Goal: Obtain resource: Obtain resource

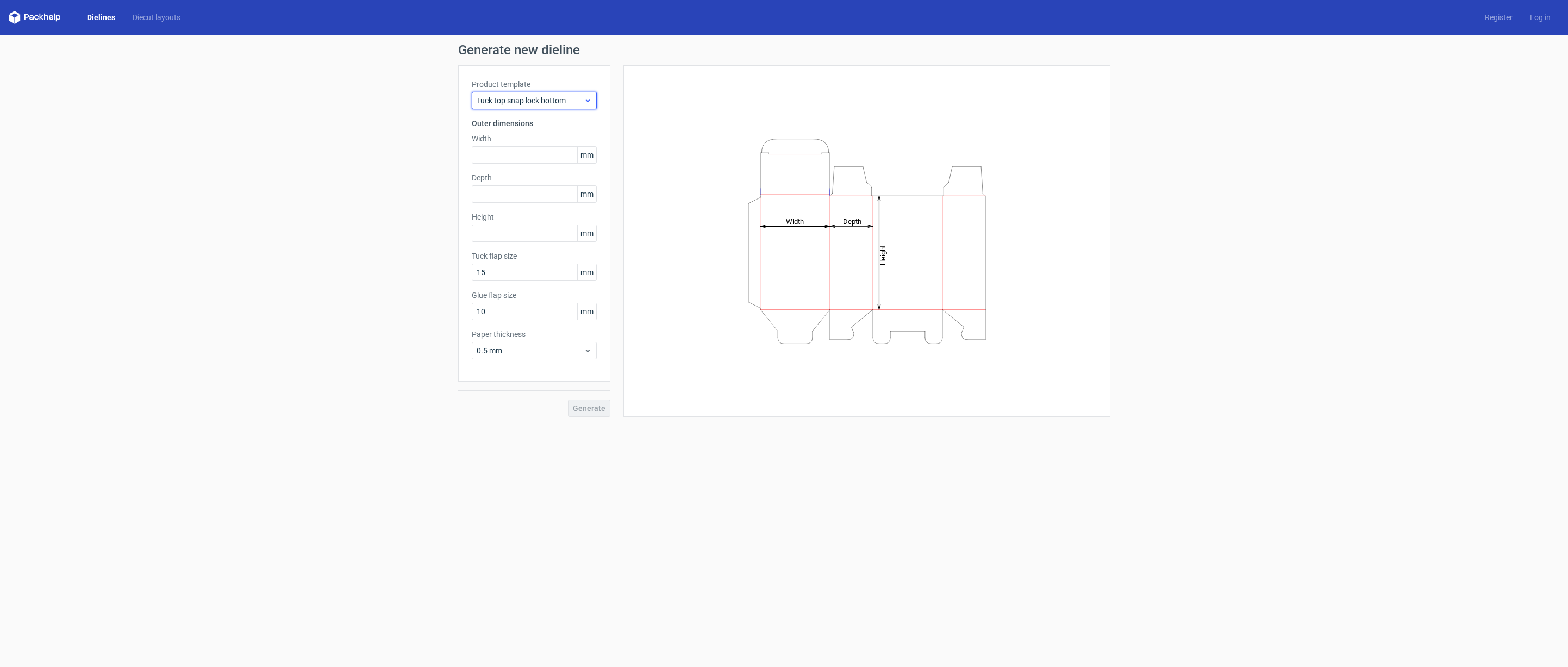
click at [515, 102] on span "Tuck top snap lock bottom" at bounding box center [530, 100] width 107 height 11
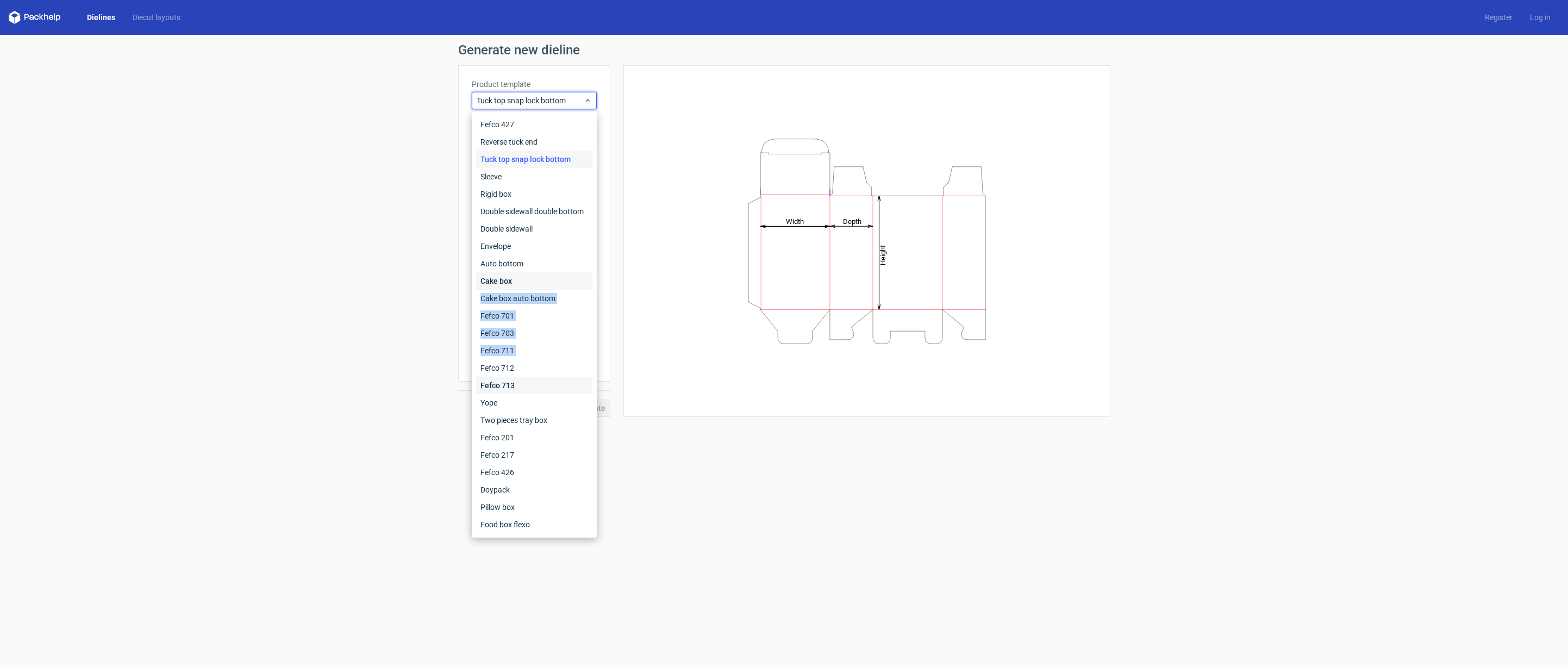
drag, startPoint x: 520, startPoint y: 289, endPoint x: 526, endPoint y: 391, distance: 102.2
click at [522, 362] on div "Fefco 427 Reverse tuck end Tuck top snap lock bottom Sleeve Rigid box Double si…" at bounding box center [535, 325] width 117 height 418
click at [532, 421] on div "Two pieces tray box" at bounding box center [535, 421] width 117 height 18
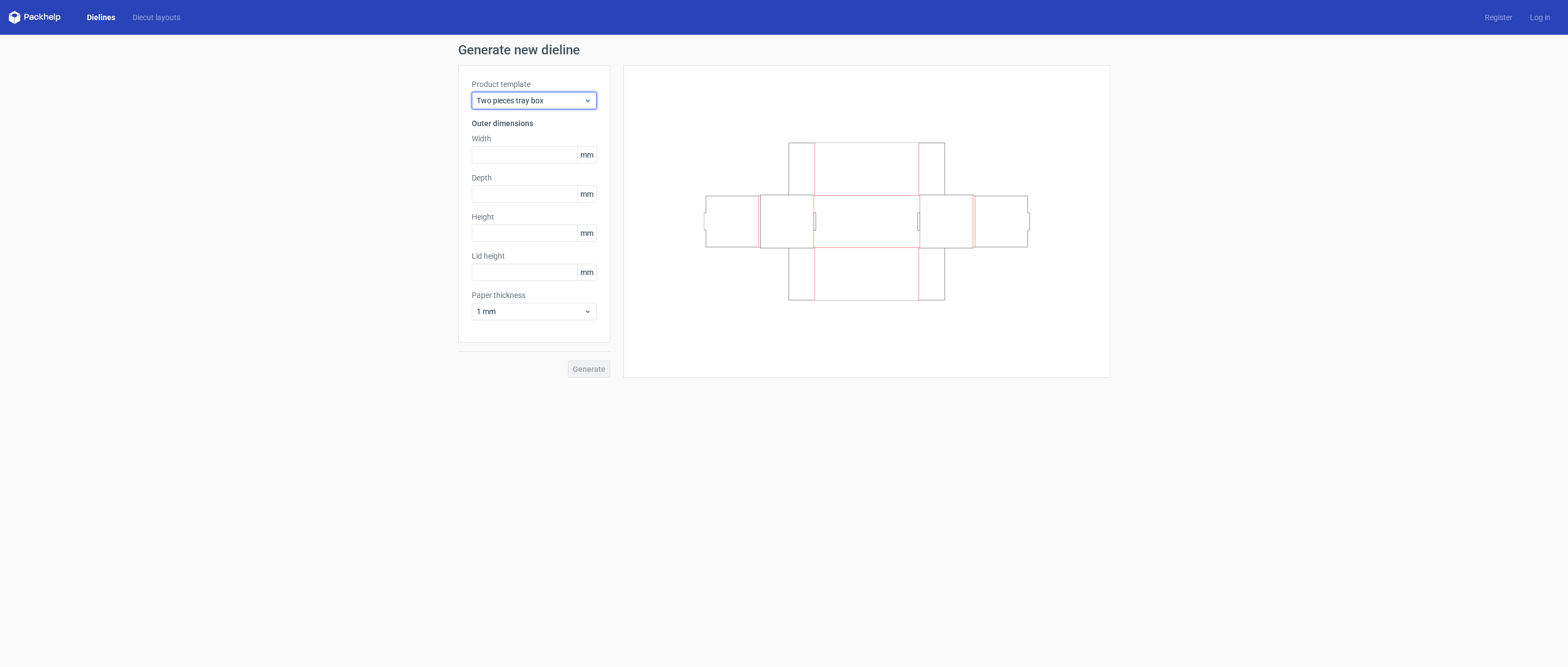
click at [556, 102] on span "Two pieces tray box" at bounding box center [530, 100] width 107 height 11
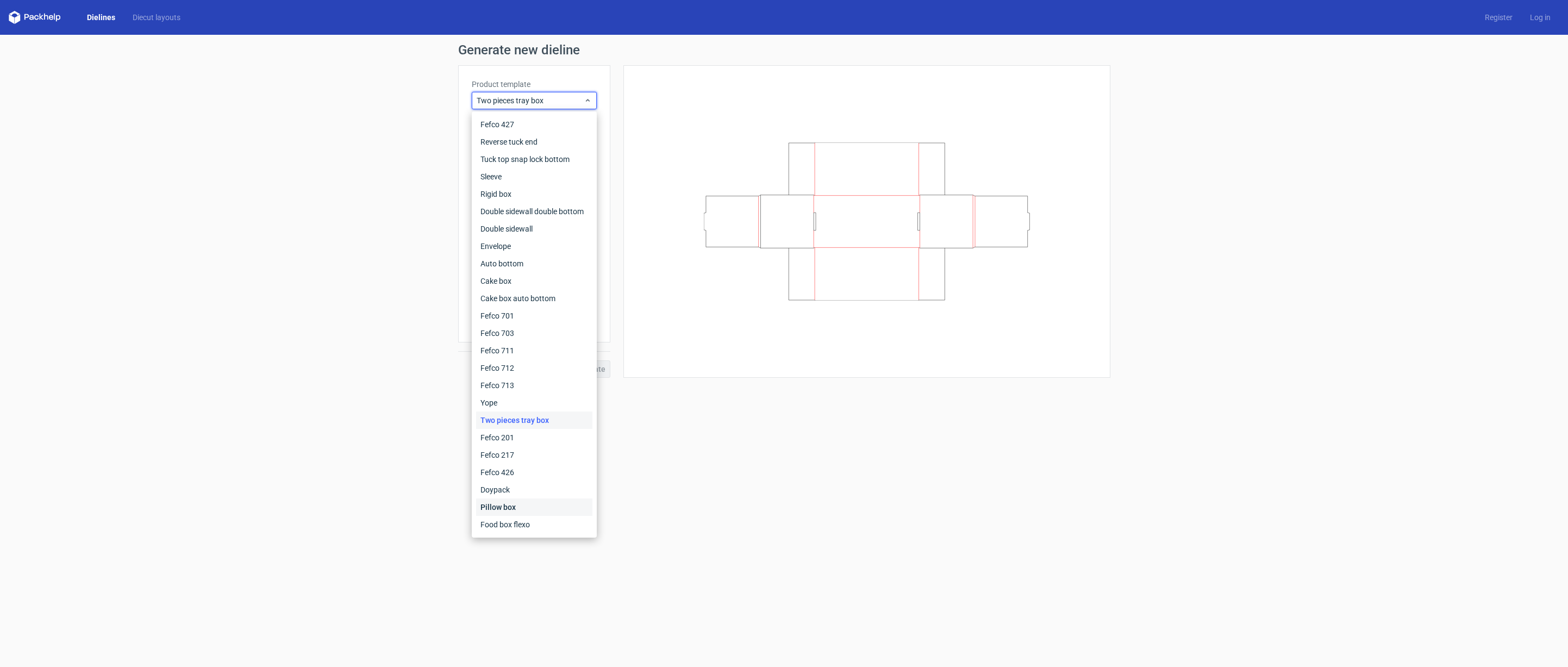
click at [533, 511] on div "Pillow box" at bounding box center [535, 507] width 117 height 18
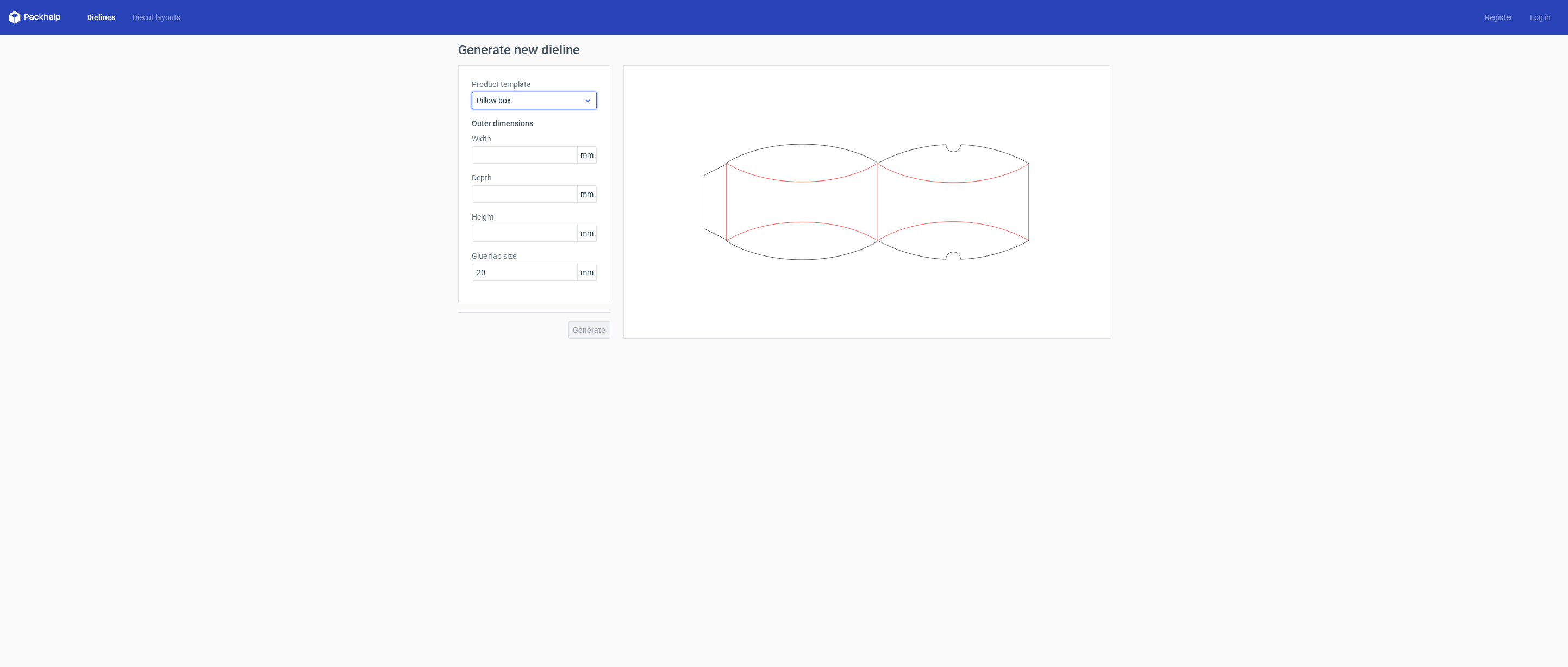
click at [578, 98] on span "Pillow box" at bounding box center [530, 100] width 107 height 11
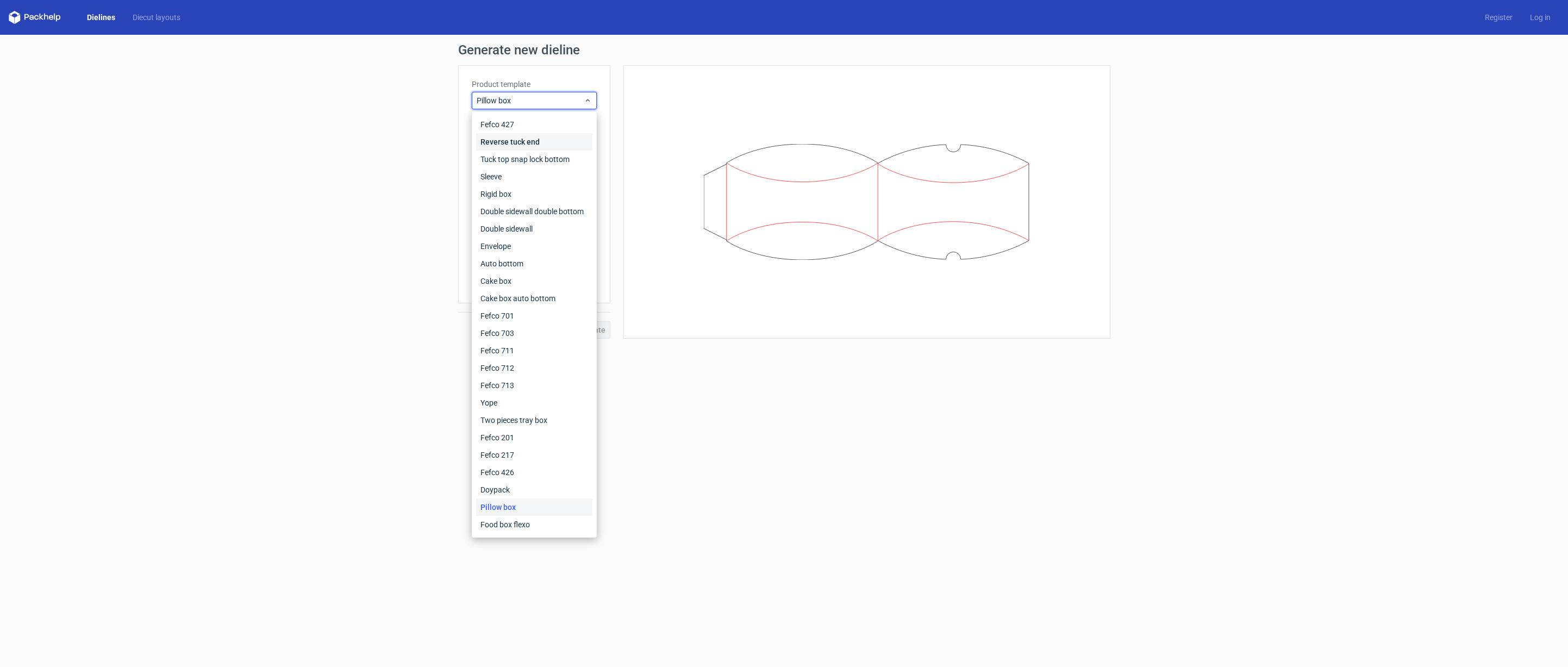
click at [506, 146] on div "Reverse tuck end" at bounding box center [535, 142] width 117 height 18
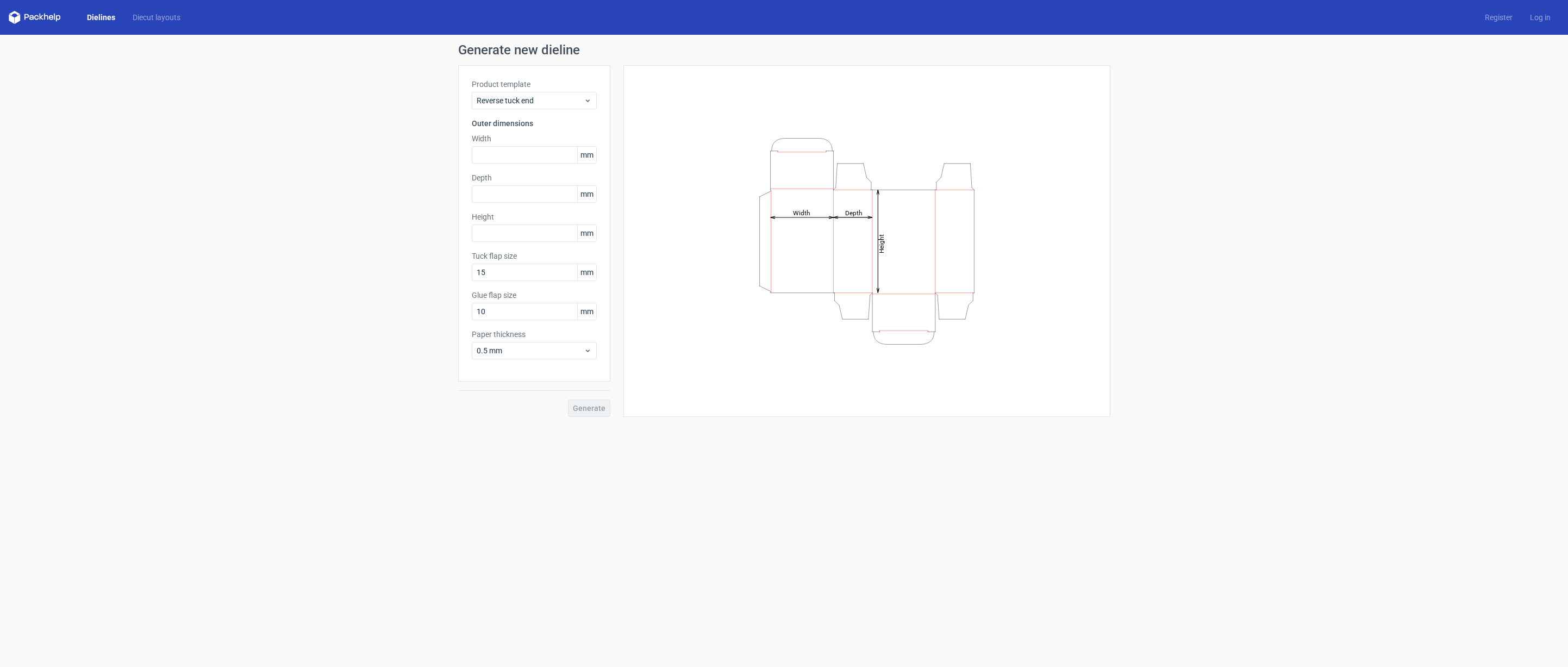
click at [521, 89] on label "Product template" at bounding box center [534, 84] width 125 height 11
click at [521, 95] on div "Reverse tuck end" at bounding box center [534, 101] width 125 height 18
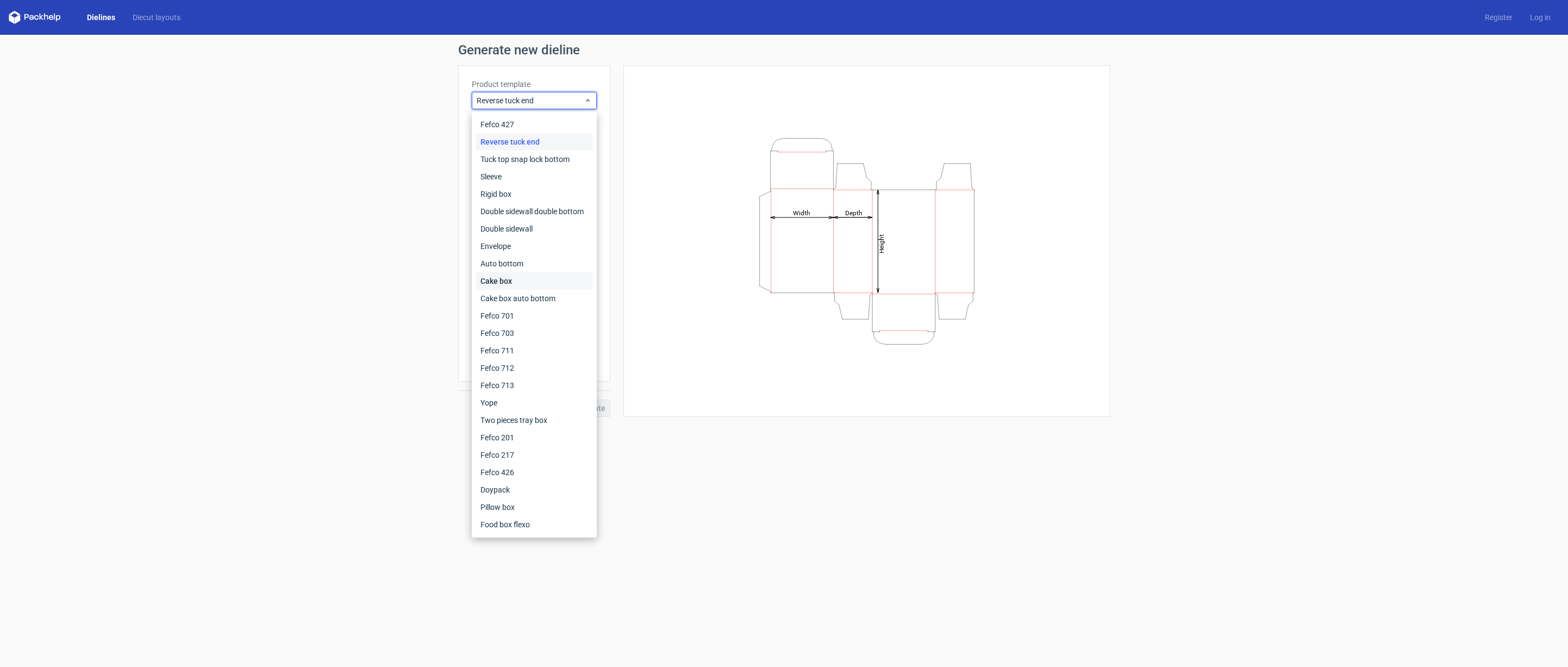
click at [524, 285] on div "Cake box" at bounding box center [535, 281] width 117 height 18
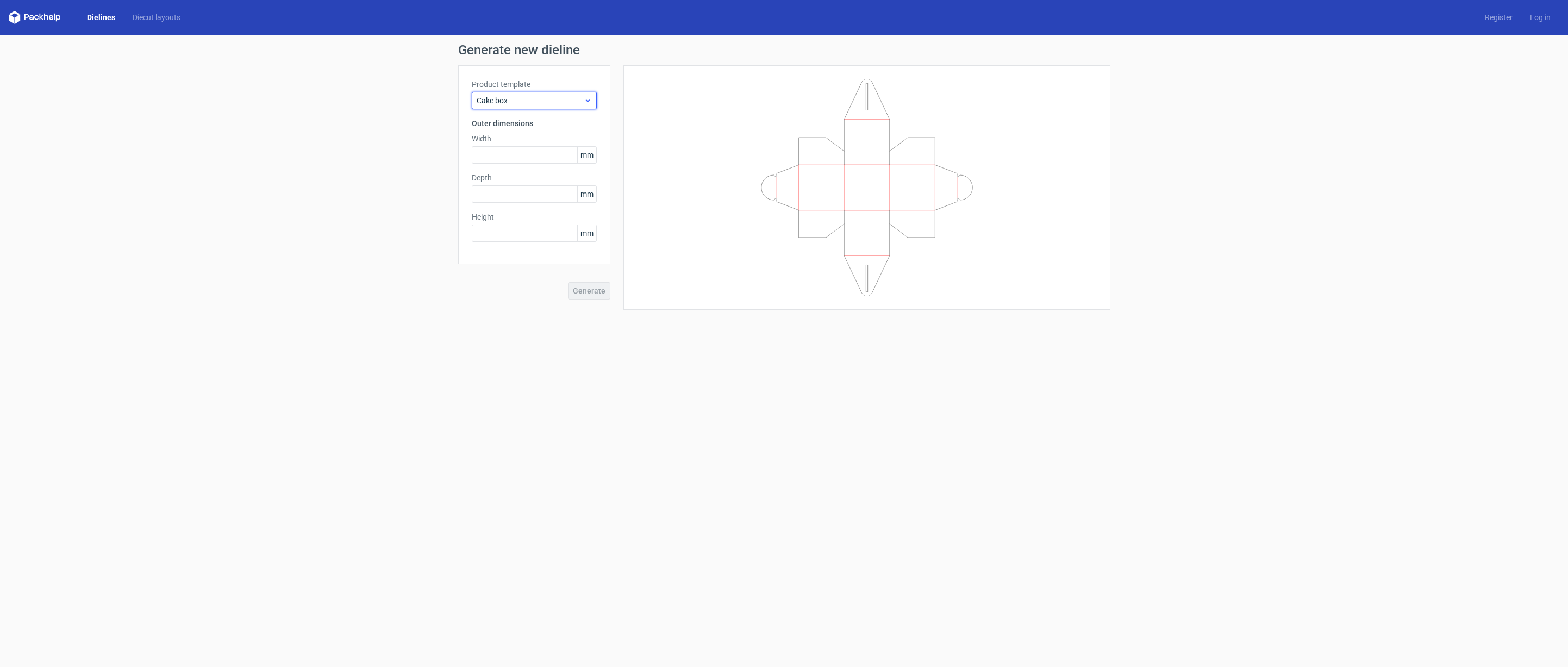
click at [539, 103] on span "Cake box" at bounding box center [530, 100] width 107 height 11
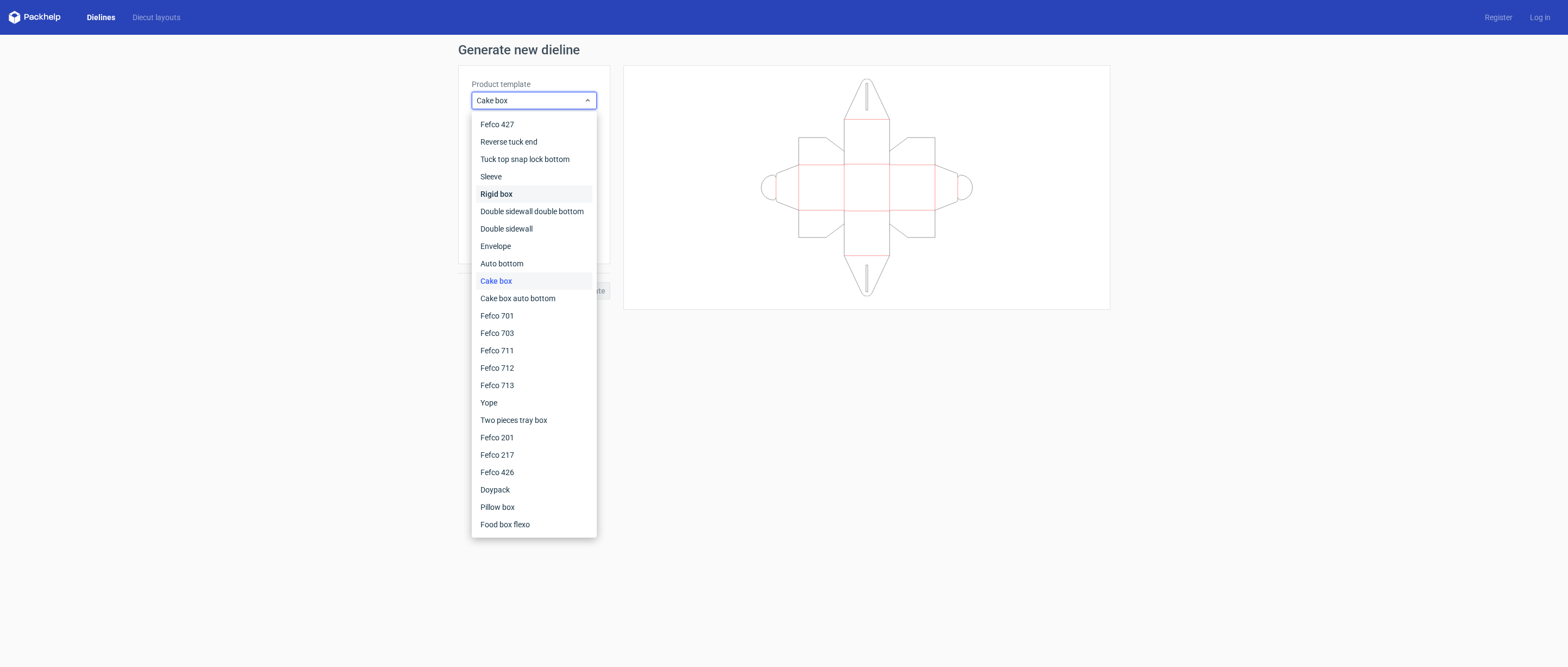
click at [514, 189] on div "Rigid box" at bounding box center [535, 194] width 117 height 18
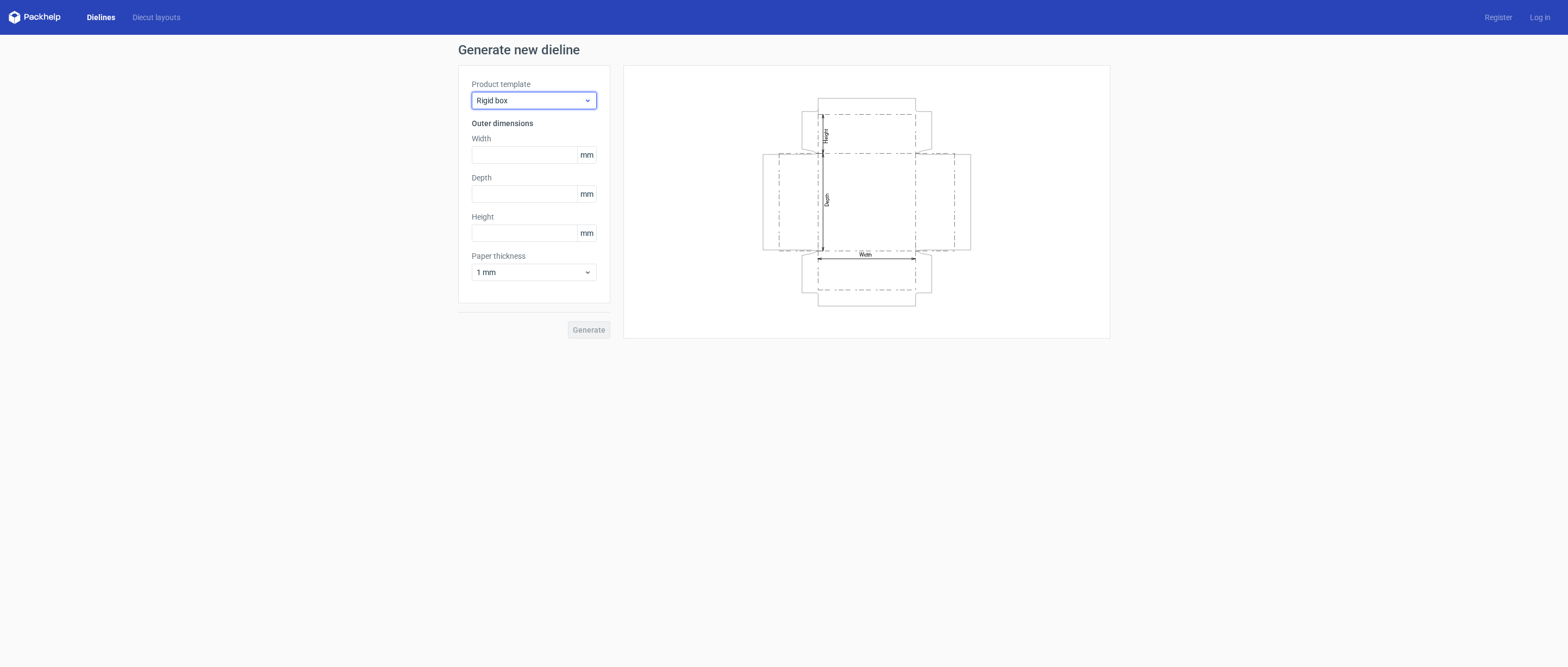
click at [534, 107] on div "Rigid box" at bounding box center [534, 101] width 125 height 18
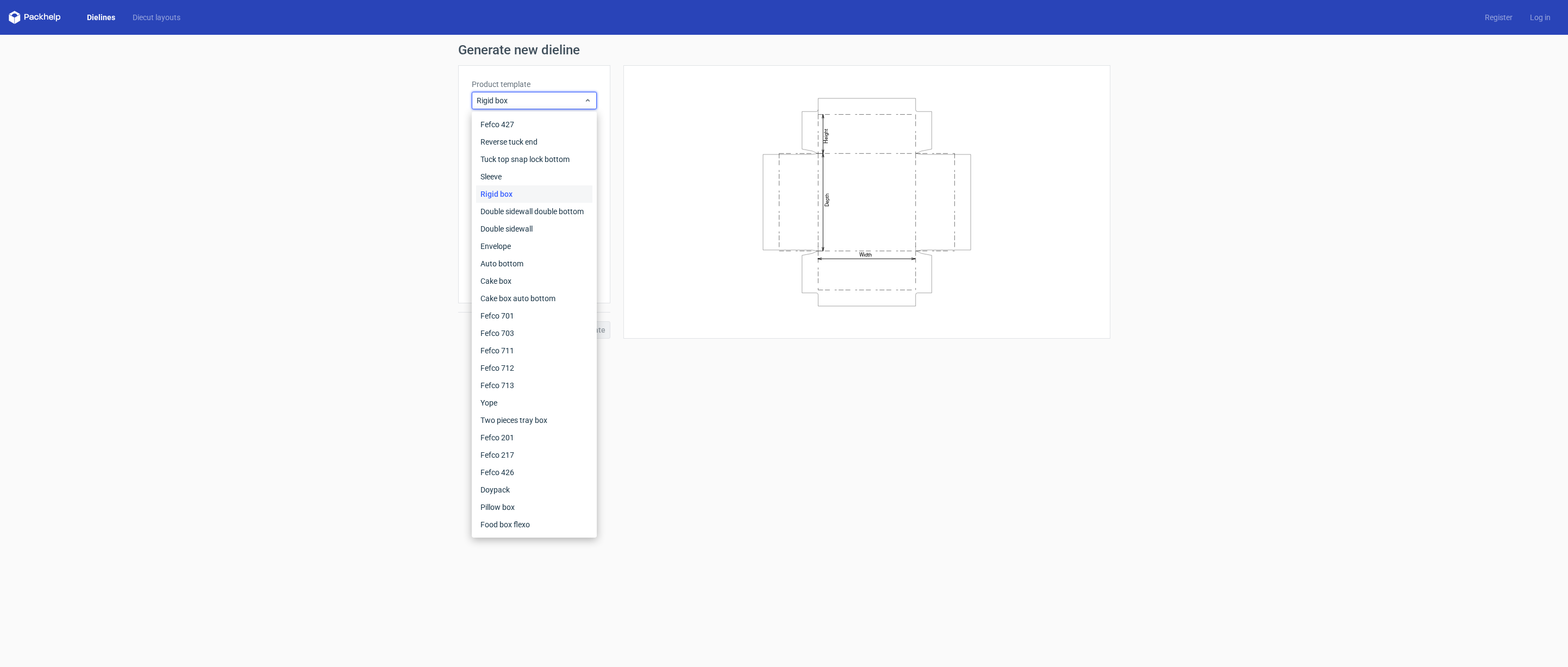
click at [681, 276] on div "Width Depth Height" at bounding box center [867, 202] width 460 height 246
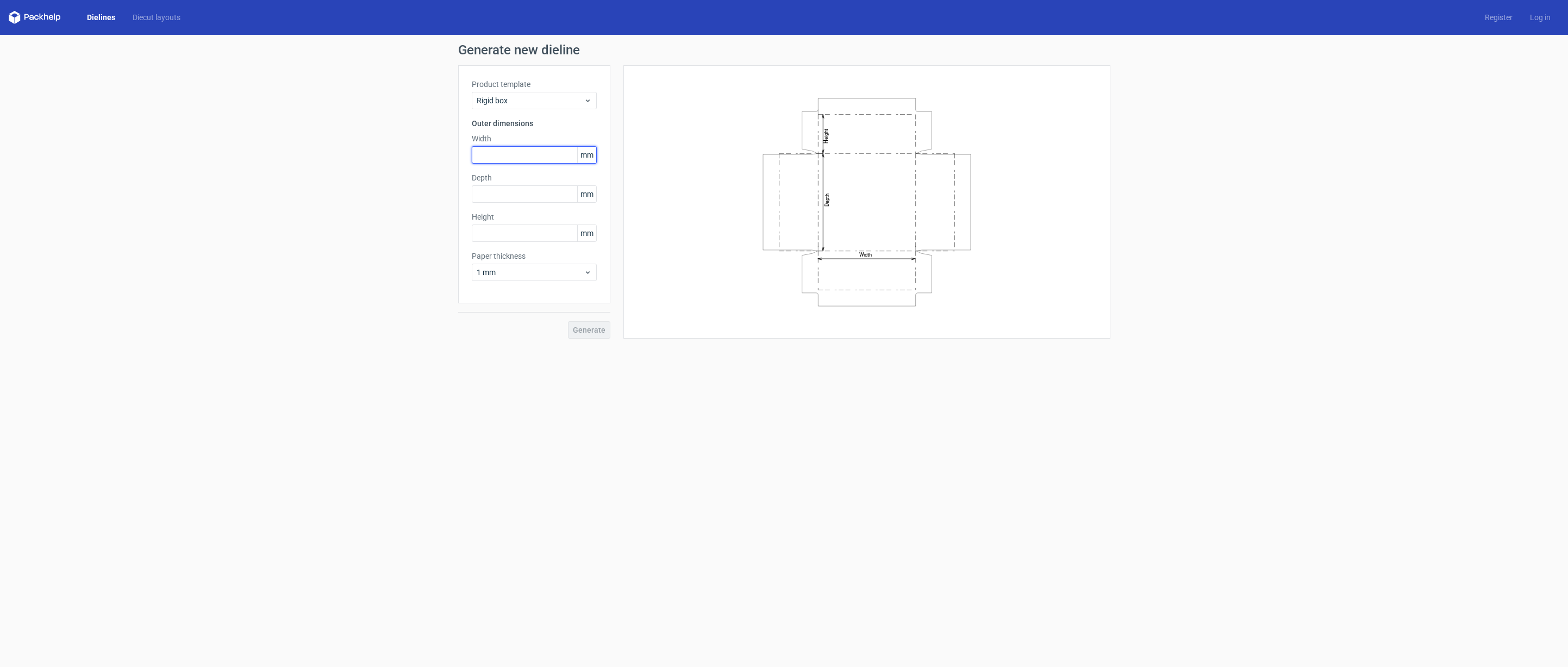
click at [521, 148] on input "text" at bounding box center [534, 155] width 125 height 18
type input "60"
click at [516, 191] on input "text" at bounding box center [534, 194] width 125 height 18
type input "100"
click at [511, 251] on label "Paper thickness" at bounding box center [534, 256] width 125 height 11
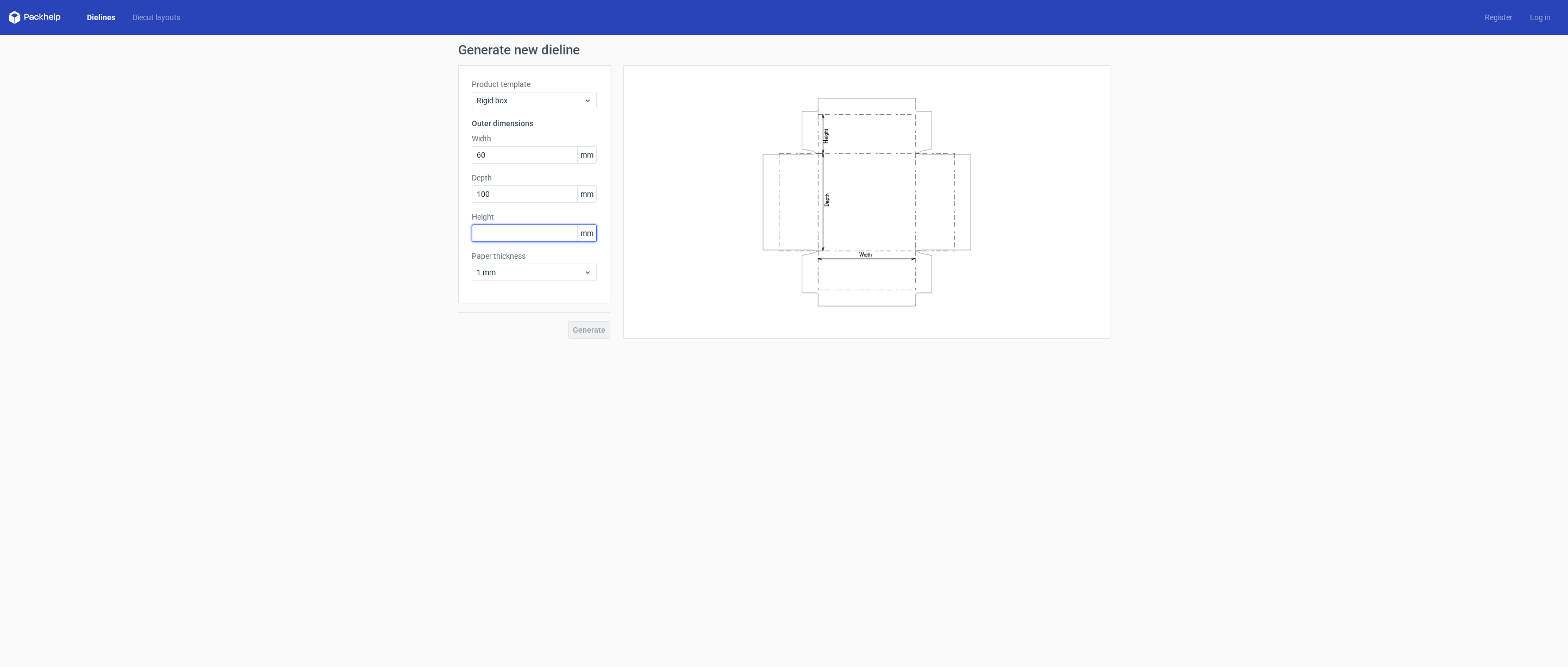
click at [518, 234] on input "text" at bounding box center [534, 233] width 125 height 18
type input "200"
click at [553, 293] on div "Product template Rigid box Outer dimensions Width 60 mm Depth 100 mm Height 200…" at bounding box center [534, 184] width 152 height 238
click at [590, 332] on span "Generate" at bounding box center [589, 330] width 33 height 8
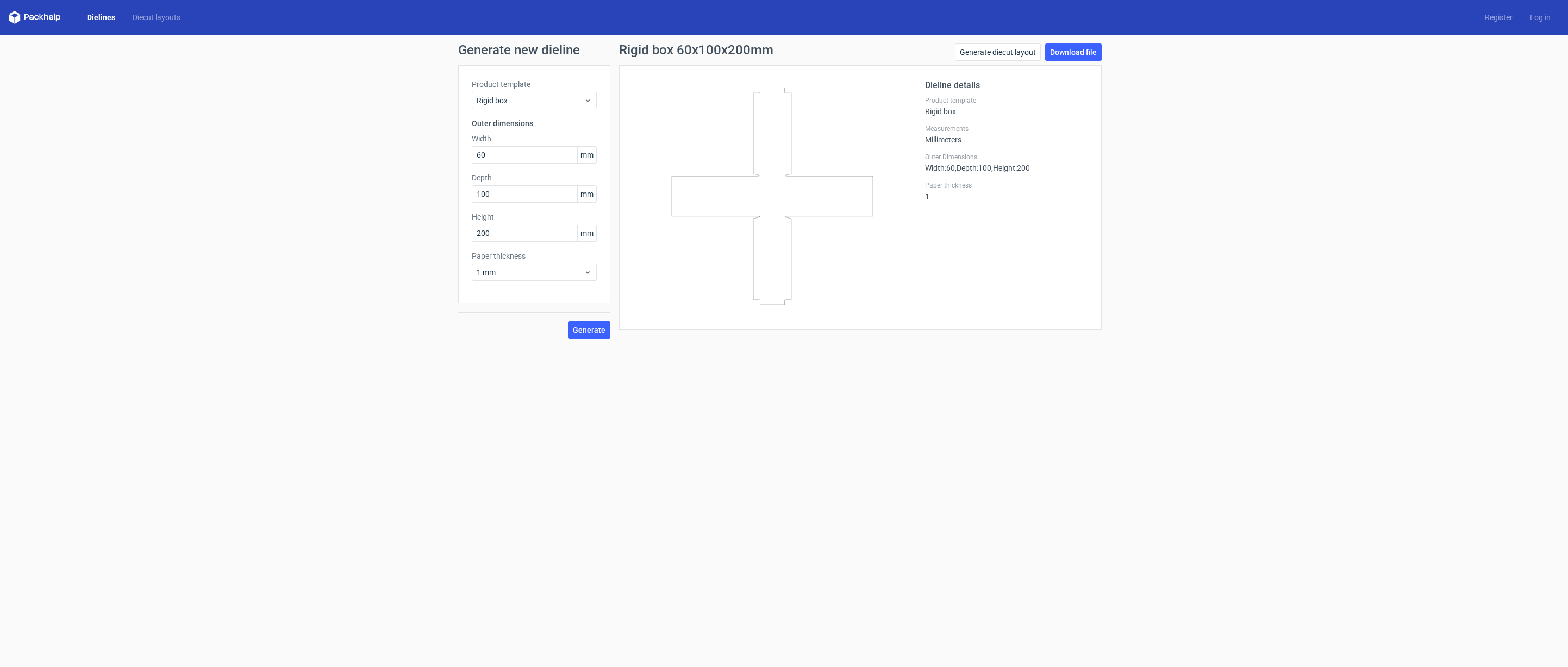
drag, startPoint x: 854, startPoint y: 133, endPoint x: 1005, endPoint y: 137, distance: 151.1
click at [885, 162] on icon at bounding box center [772, 196] width 262 height 218
click at [1015, 53] on link "Generate diecut layout" at bounding box center [998, 52] width 86 height 18
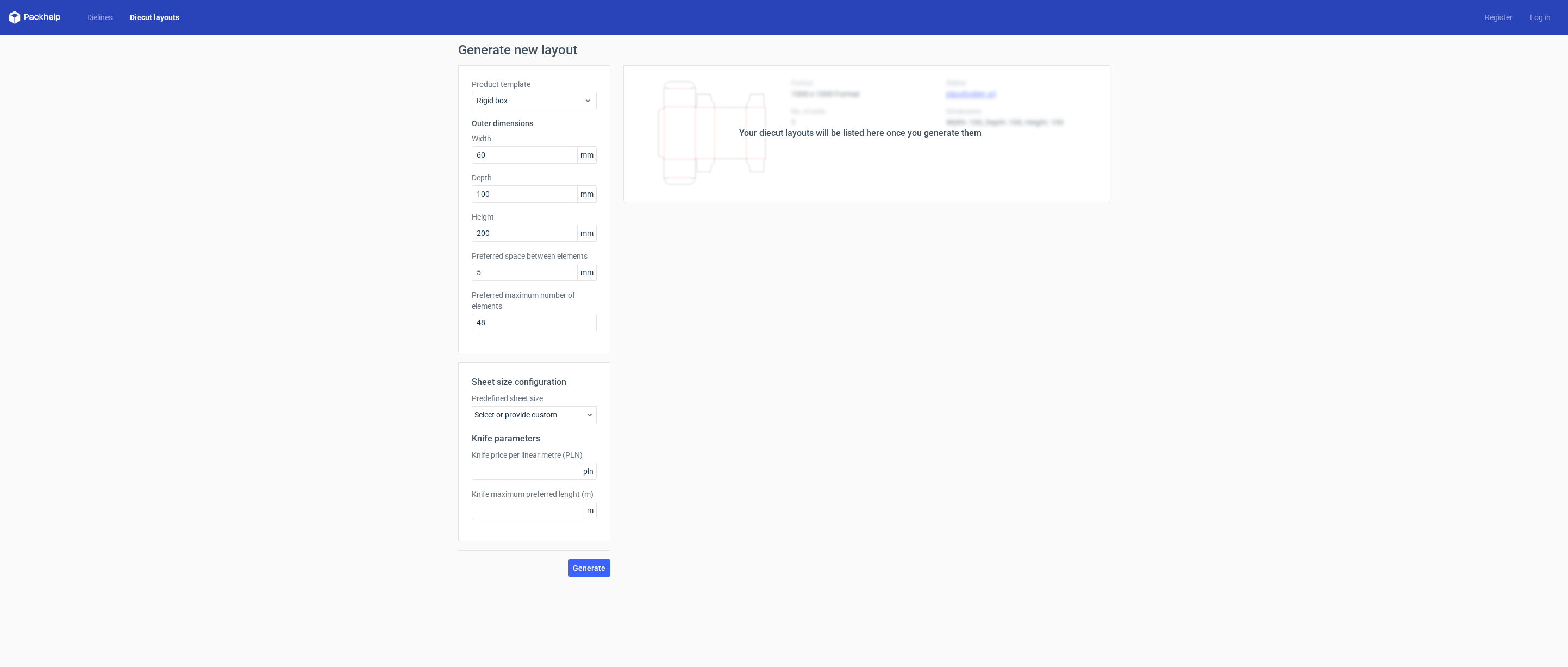
click at [546, 412] on div "Select or provide custom" at bounding box center [534, 415] width 125 height 18
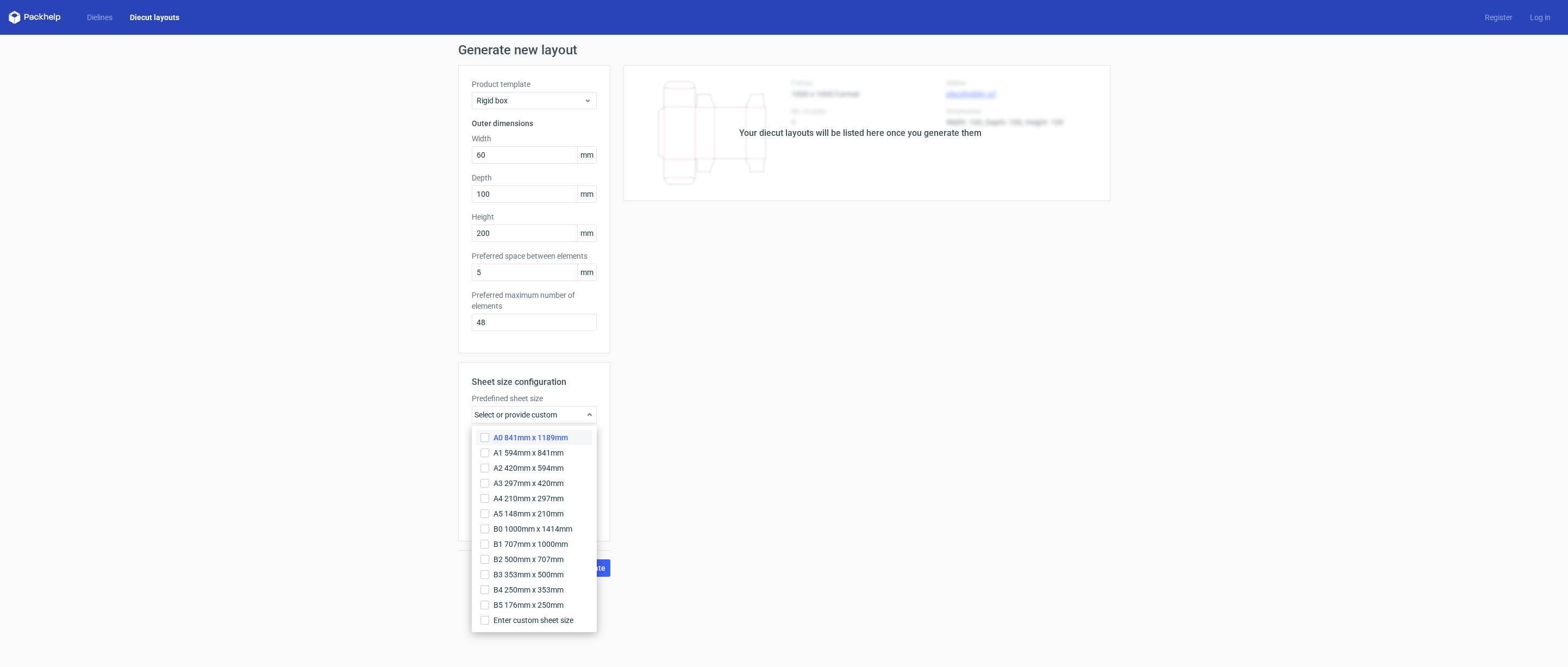
click at [504, 440] on span "A0 841mm x 1189mm" at bounding box center [530, 437] width 75 height 11
click at [489, 440] on input "A0 841mm x 1189mm" at bounding box center [485, 438] width 9 height 9
click at [649, 447] on div "Your diecut layouts will be listed here once you generate them Height Depth Wid…" at bounding box center [860, 321] width 500 height 512
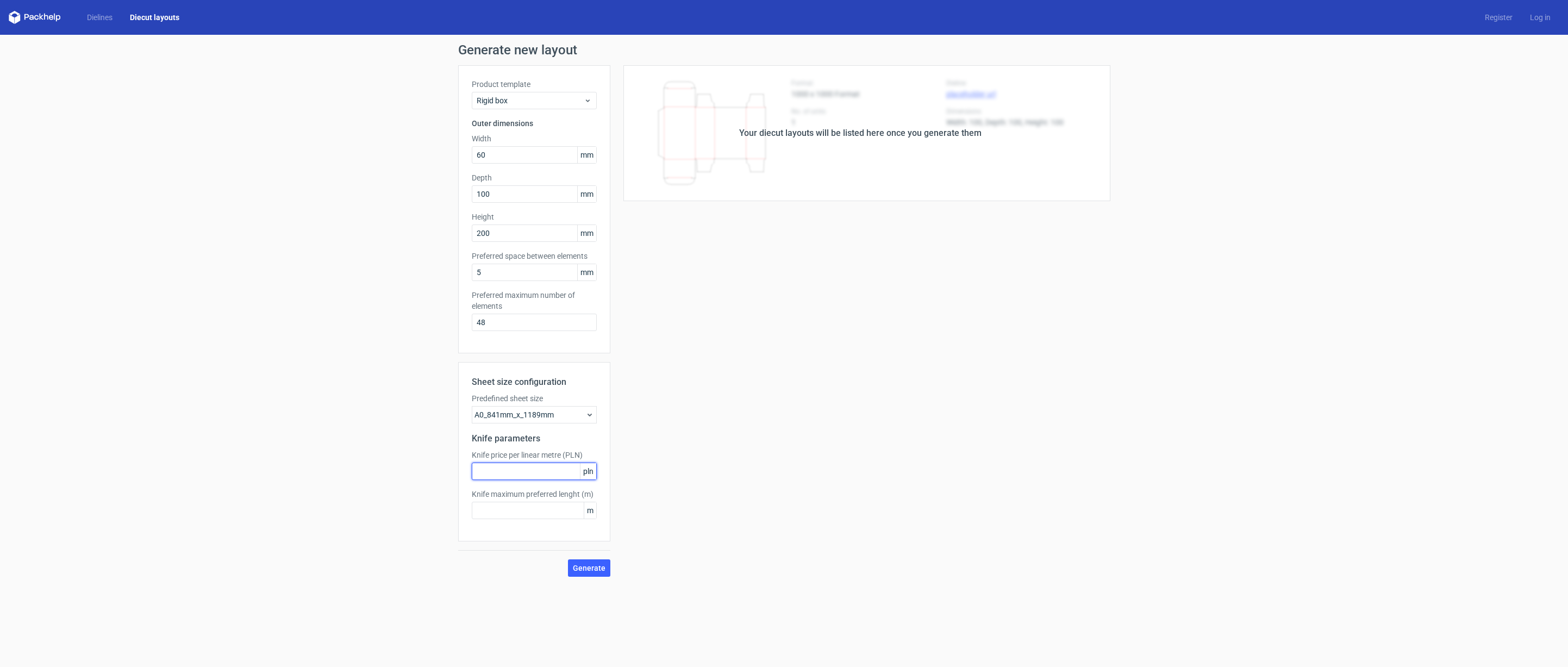
click at [535, 473] on input "text" at bounding box center [534, 471] width 125 height 18
click at [597, 570] on span "Generate" at bounding box center [589, 568] width 33 height 8
click at [595, 569] on span "Generate" at bounding box center [589, 568] width 33 height 8
click at [595, 470] on span "pln" at bounding box center [588, 471] width 16 height 16
click at [580, 473] on span "pln" at bounding box center [588, 471] width 16 height 16
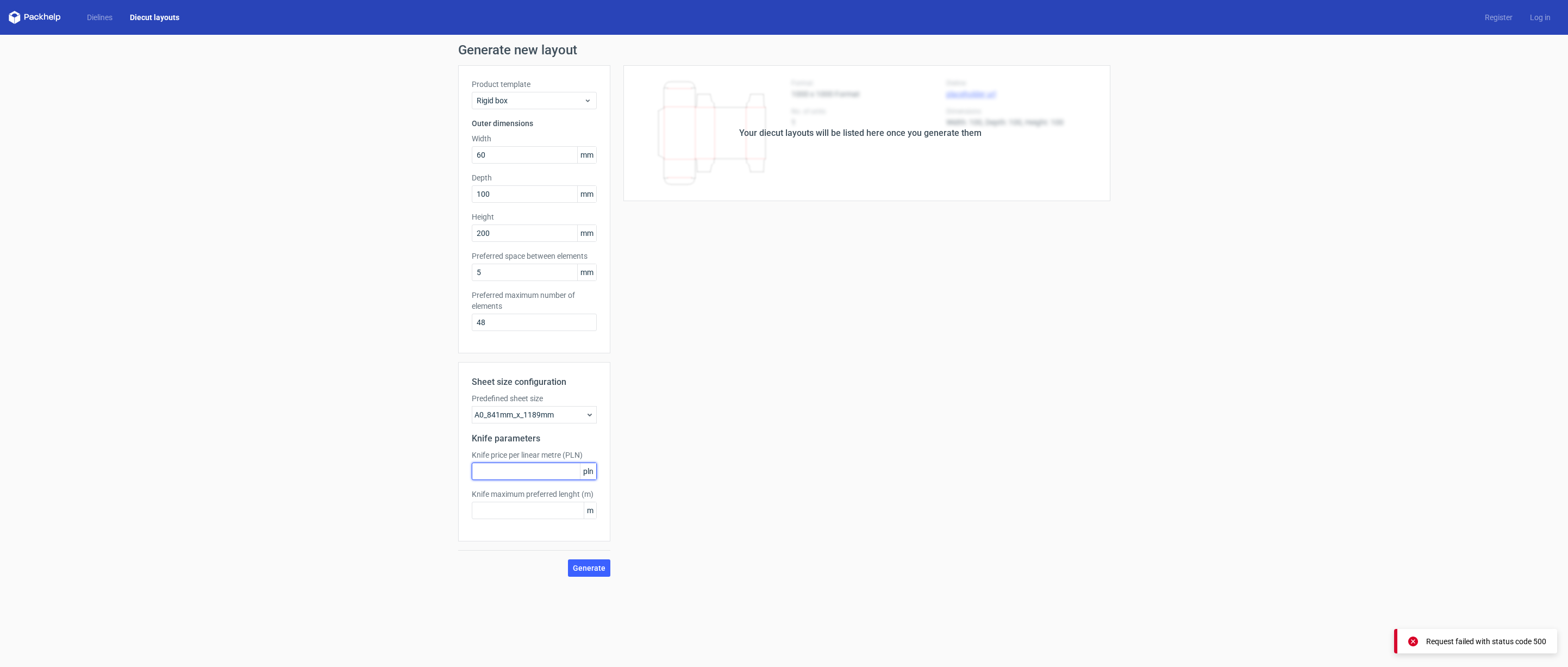
click at [556, 473] on input "text" at bounding box center [534, 471] width 125 height 18
type input "1"
click at [526, 511] on input "text" at bounding box center [534, 510] width 125 height 18
type input "1"
click at [592, 562] on button "Generate" at bounding box center [589, 568] width 43 height 18
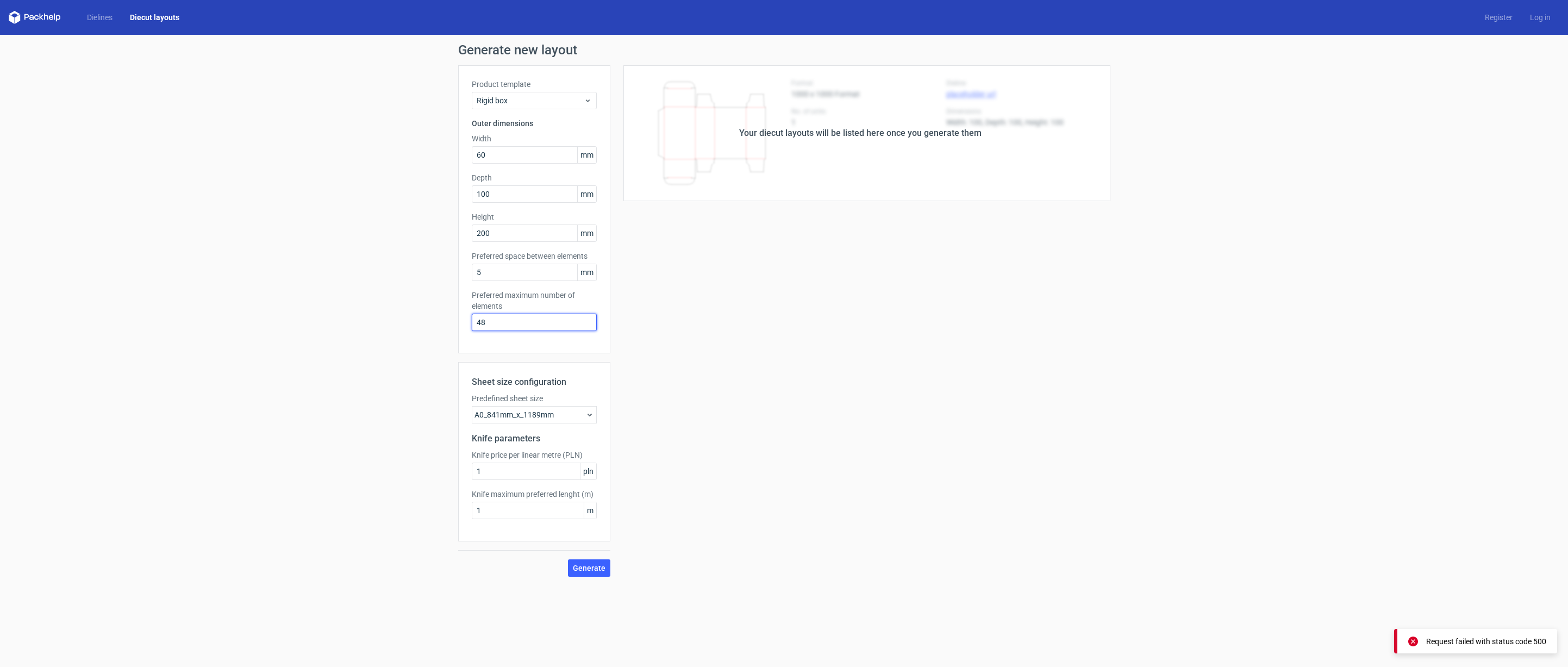
click at [507, 313] on input "48" at bounding box center [534, 322] width 125 height 18
click at [510, 316] on input "48" at bounding box center [534, 322] width 125 height 18
type input "1"
click at [592, 579] on div "Generate new layout Product template Rigid box Outer dimensions Width 60 mm Dep…" at bounding box center [784, 310] width 1568 height 551
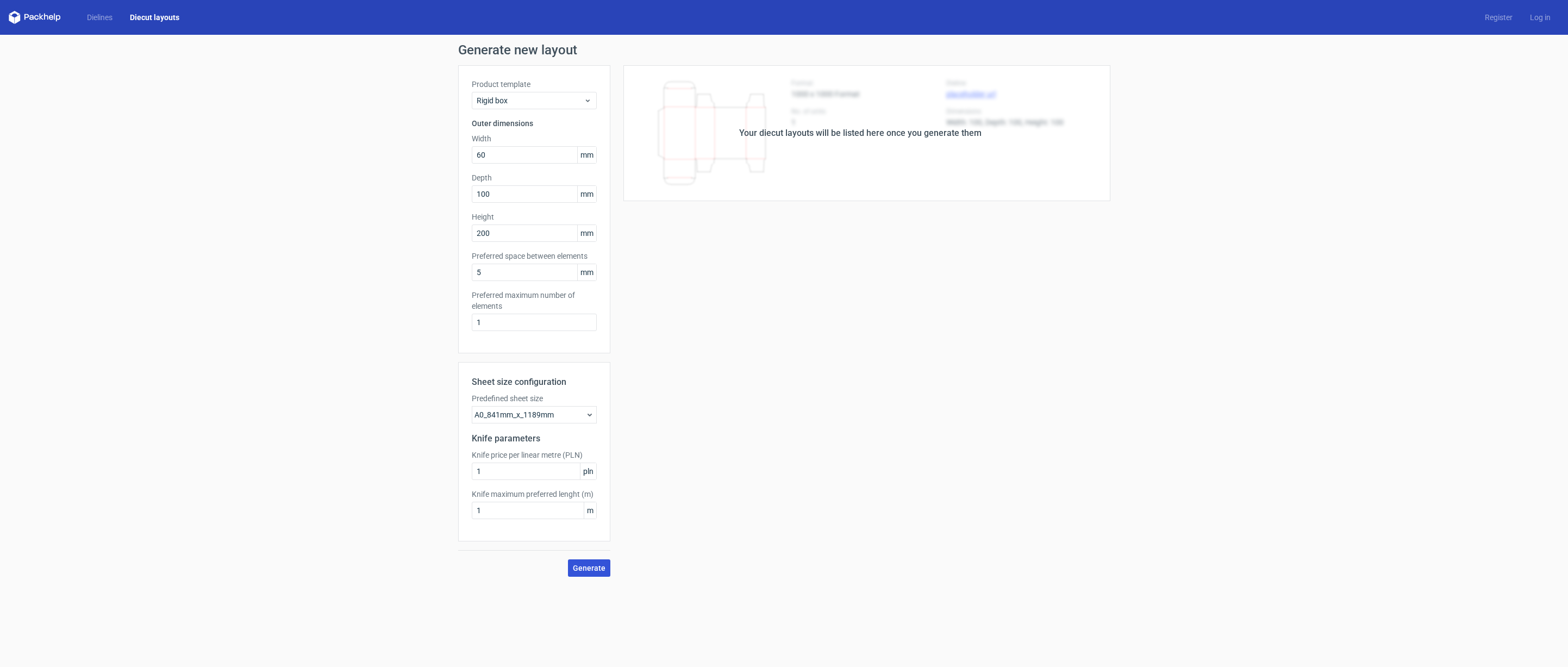
click at [593, 574] on button "Generate" at bounding box center [589, 568] width 43 height 18
click at [694, 147] on div "Your diecut layouts will be listed here once you generate them" at bounding box center [860, 133] width 500 height 136
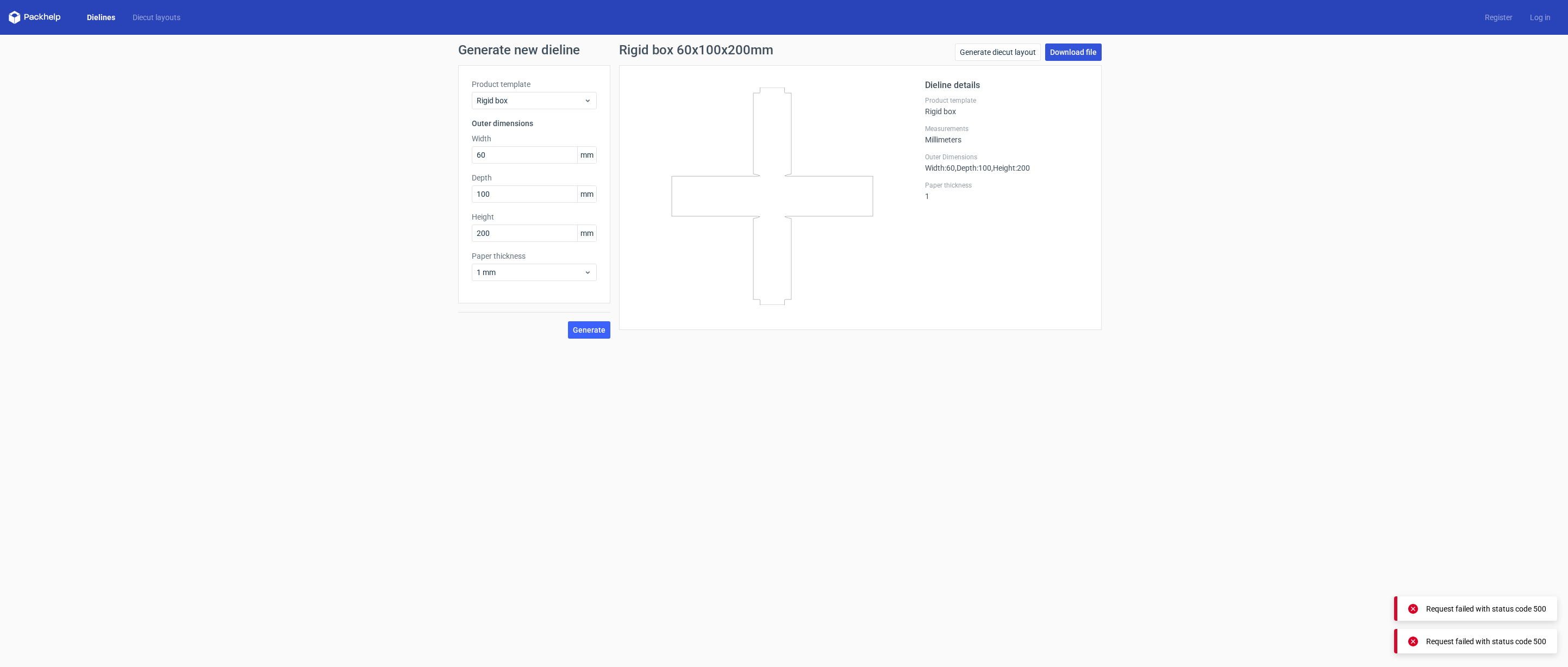
click at [1085, 56] on link "Download file" at bounding box center [1074, 52] width 56 height 18
click at [543, 90] on div "Product template Rigid box" at bounding box center [534, 94] width 125 height 31
click at [545, 94] on div "Rigid box" at bounding box center [534, 101] width 125 height 18
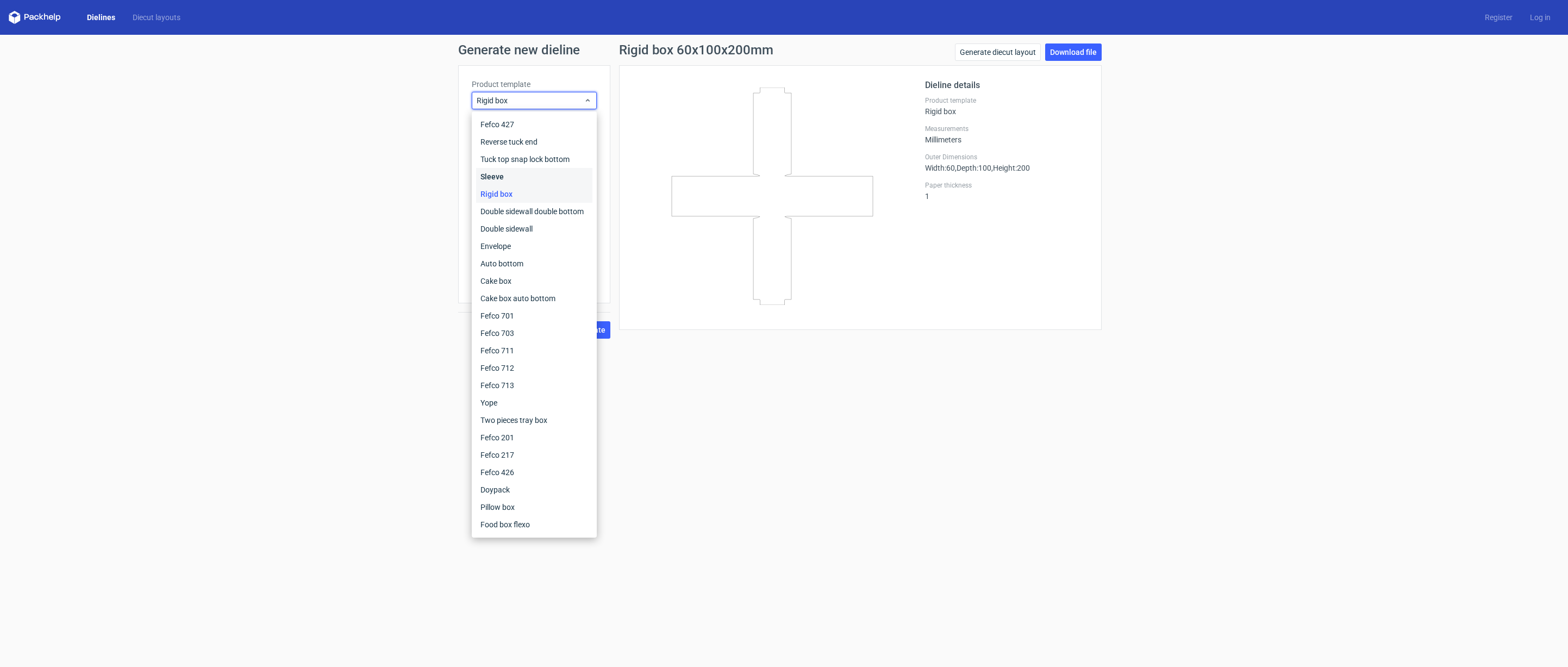
click at [535, 182] on div "Sleeve" at bounding box center [535, 177] width 117 height 18
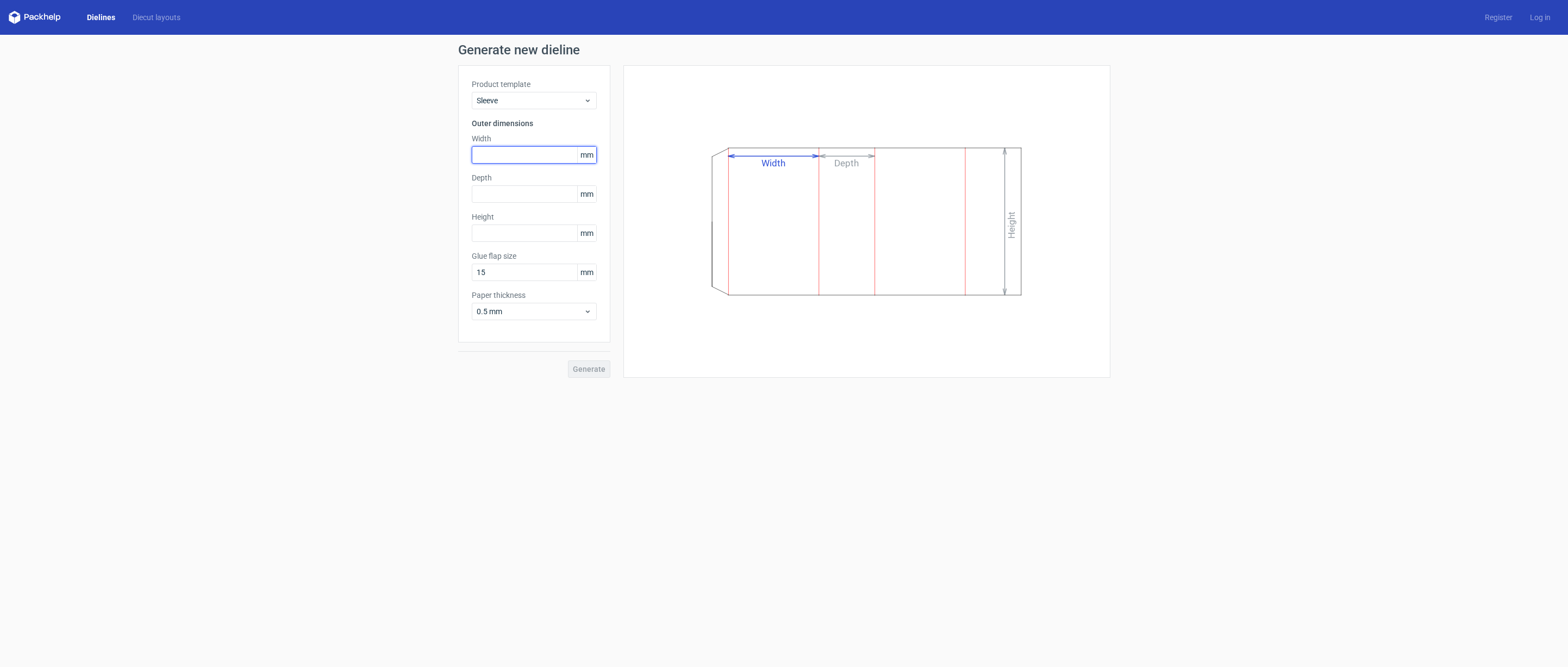
click at [543, 155] on input "text" at bounding box center [534, 155] width 125 height 18
click at [550, 103] on span "Sleeve" at bounding box center [530, 100] width 107 height 11
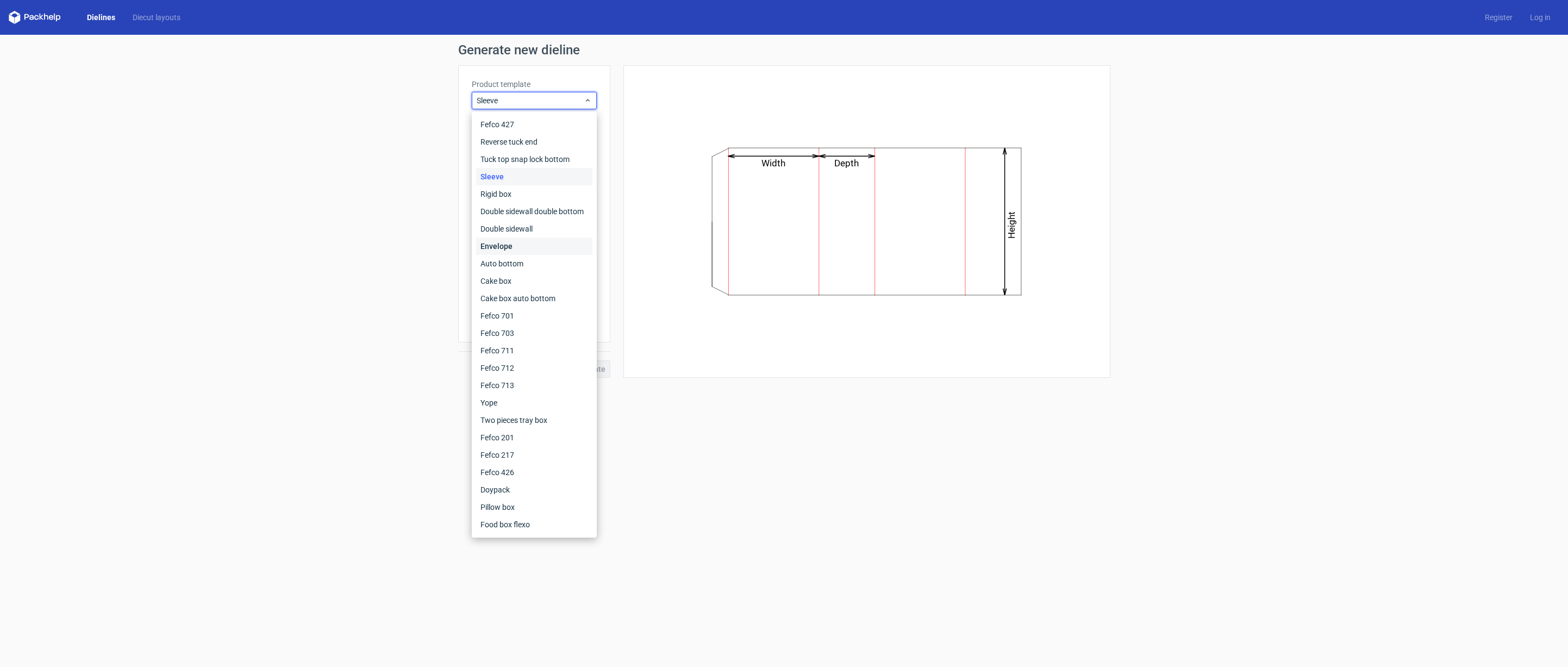
click at [538, 254] on div "Envelope" at bounding box center [535, 246] width 117 height 18
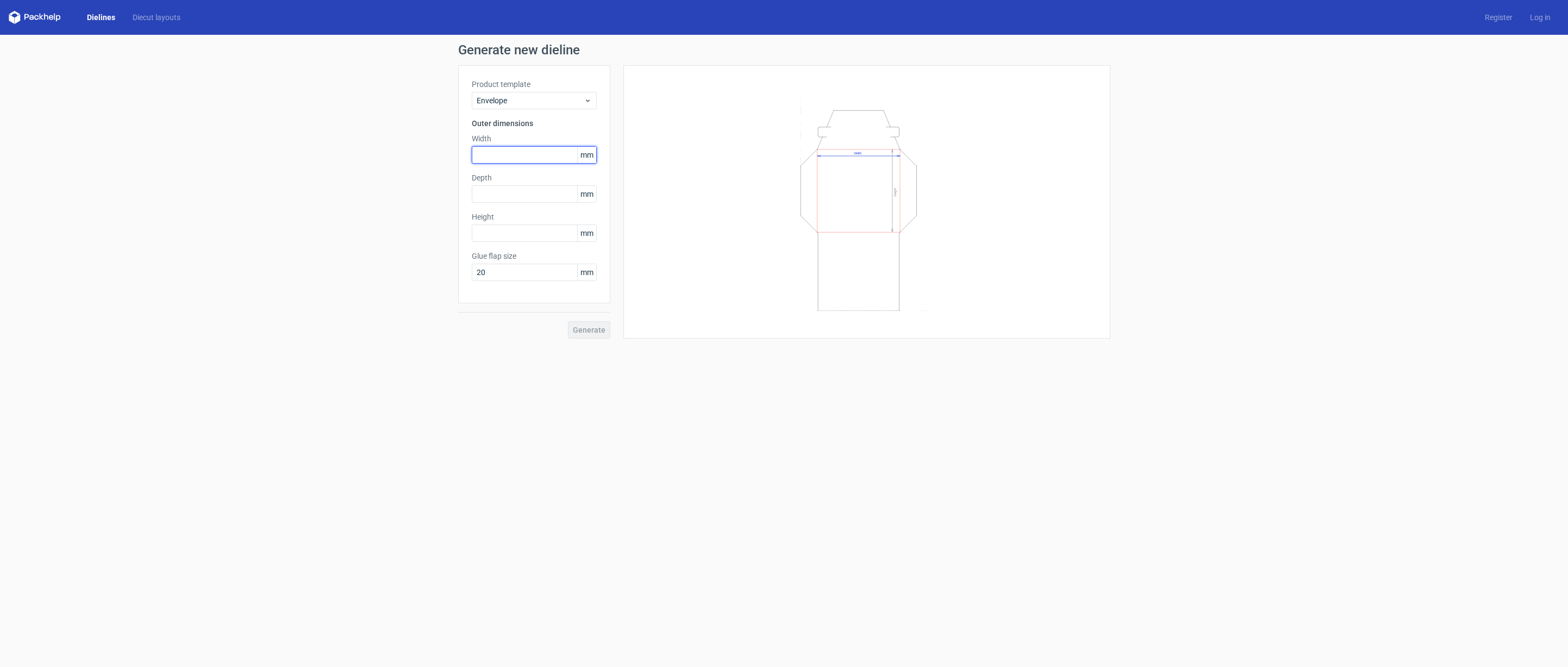
click at [540, 154] on input "text" at bounding box center [534, 155] width 125 height 18
type input "1"
type input "60"
click at [538, 199] on input "text" at bounding box center [534, 194] width 125 height 18
type input "1"
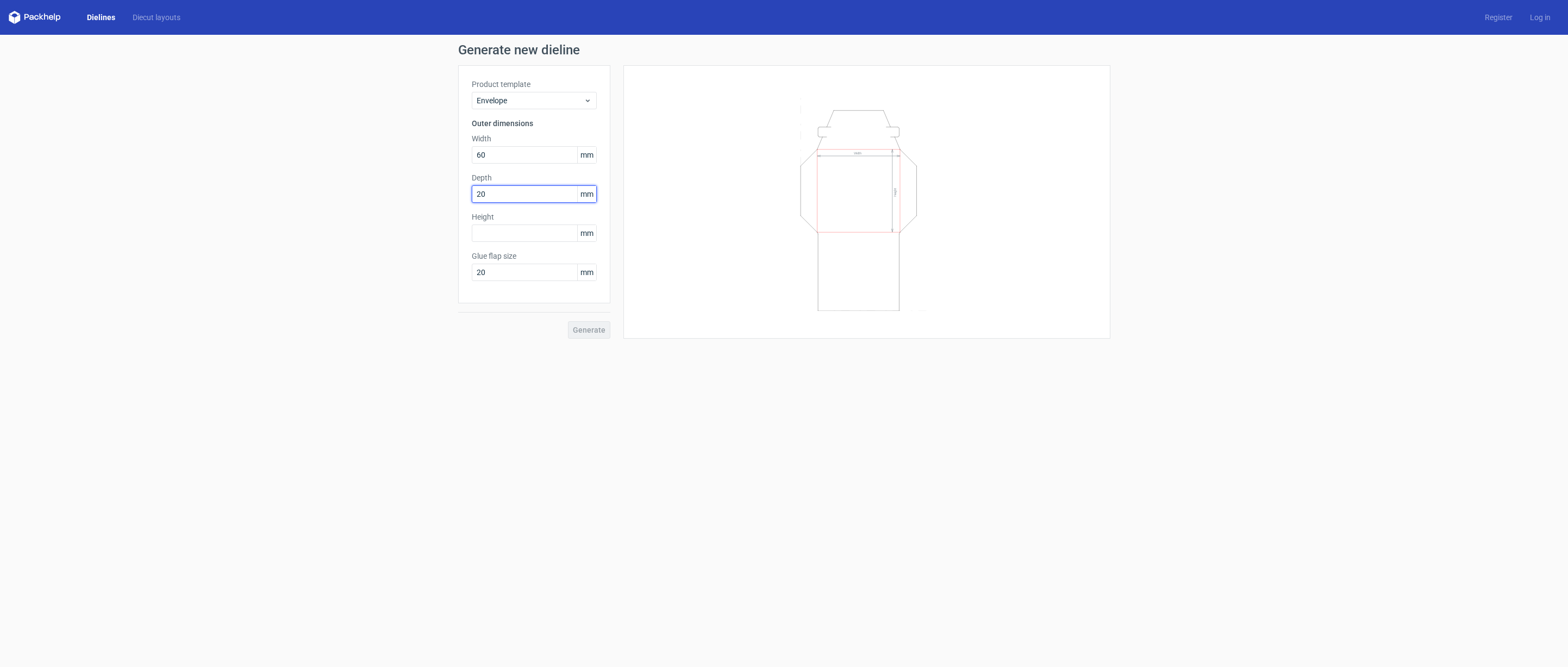
type input "200"
click at [539, 234] on input "text" at bounding box center [534, 233] width 125 height 18
type input "1"
type input "60"
click at [536, 154] on input "60" at bounding box center [534, 155] width 125 height 18
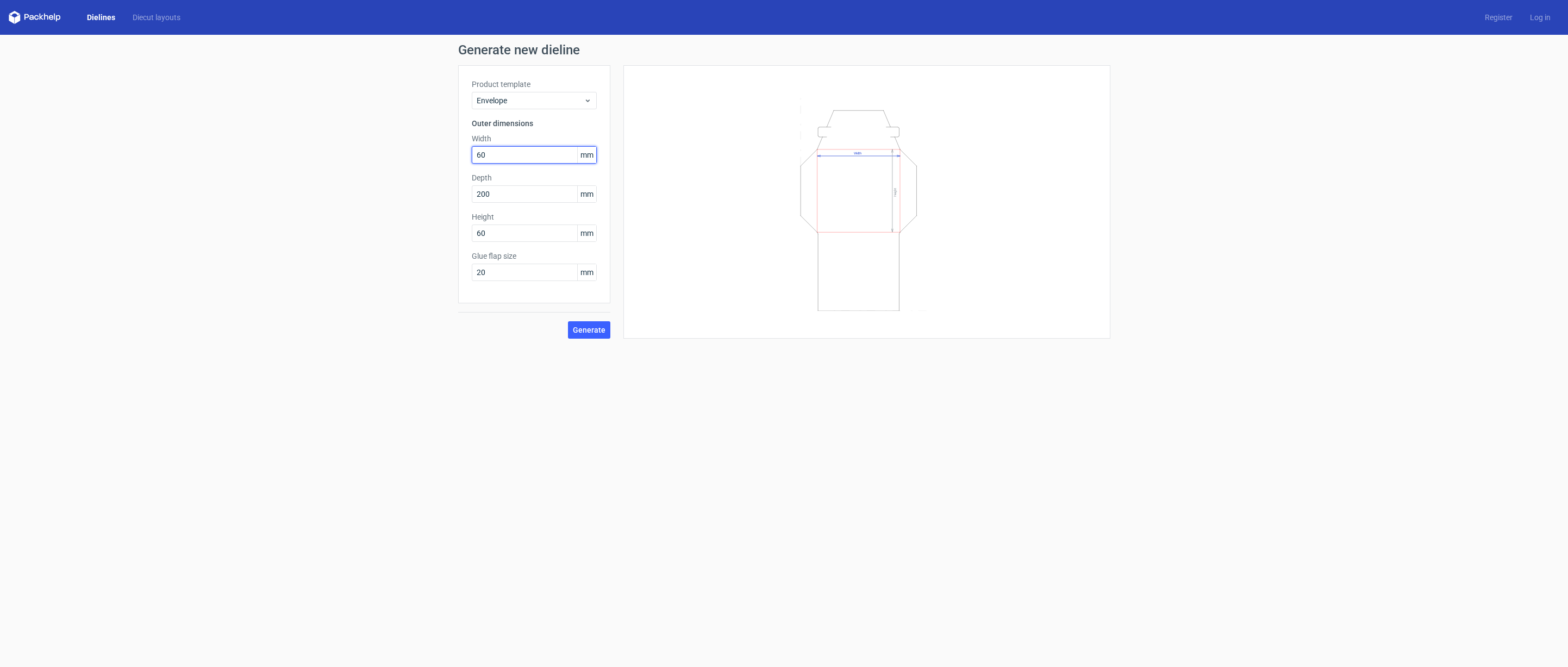
click at [536, 154] on input "60" at bounding box center [534, 155] width 125 height 18
type input "100"
click at [590, 322] on button "Generate" at bounding box center [589, 330] width 43 height 18
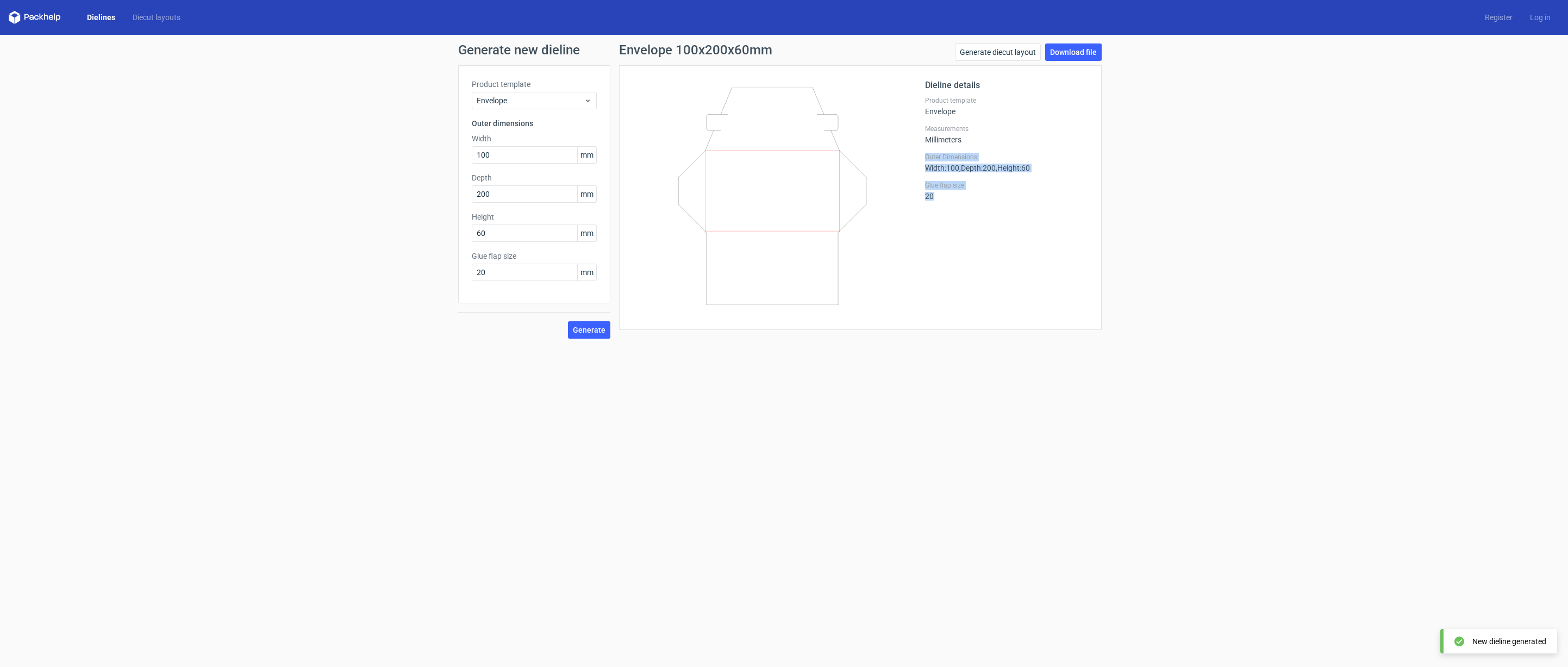
drag, startPoint x: 966, startPoint y: 147, endPoint x: 963, endPoint y: 194, distance: 47.1
click at [963, 194] on div "Dieline details Product template Envelope Measurements Millimeters Outer Dimens…" at bounding box center [1006, 197] width 163 height 238
click at [963, 194] on div "Glue flap size 20" at bounding box center [1006, 191] width 163 height 19
click at [1069, 51] on link "Download file" at bounding box center [1074, 52] width 56 height 18
click at [529, 98] on span "Envelope" at bounding box center [530, 100] width 107 height 11
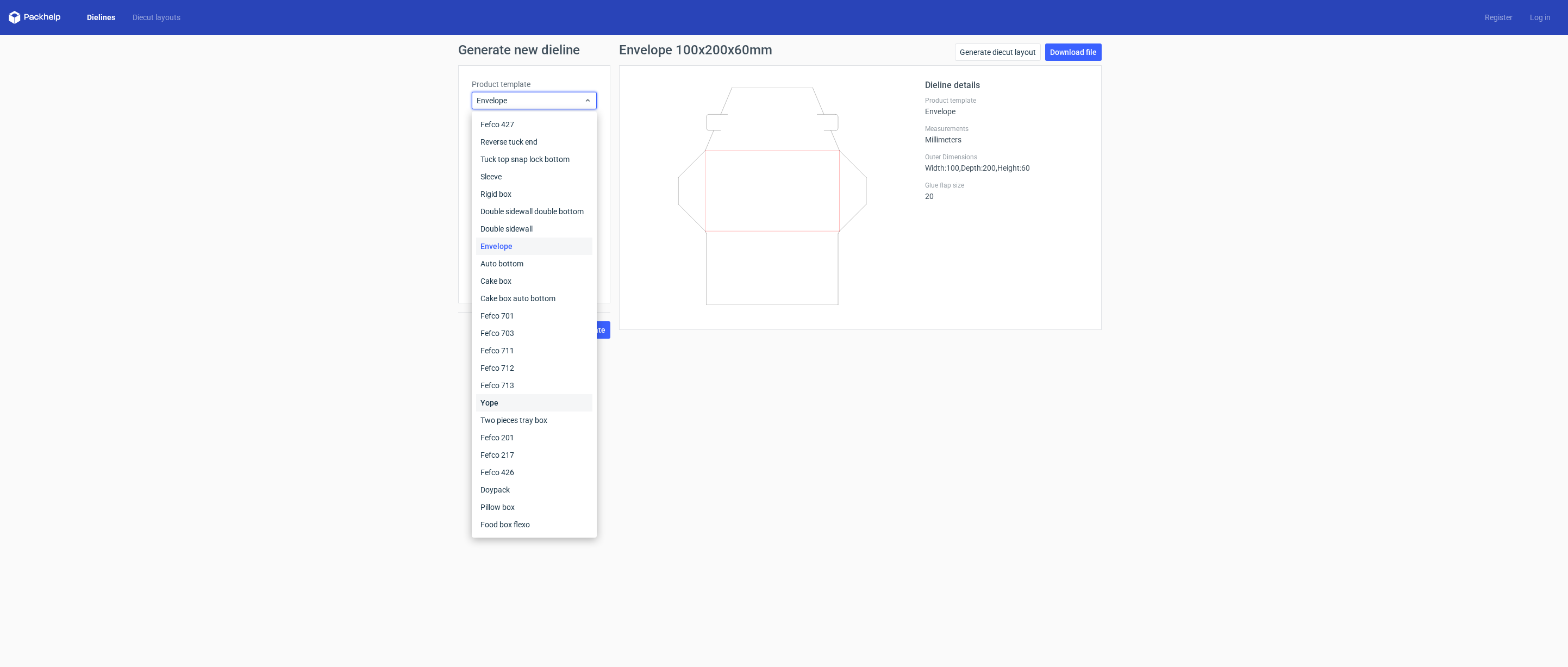
click at [519, 406] on div "Yope" at bounding box center [535, 403] width 117 height 18
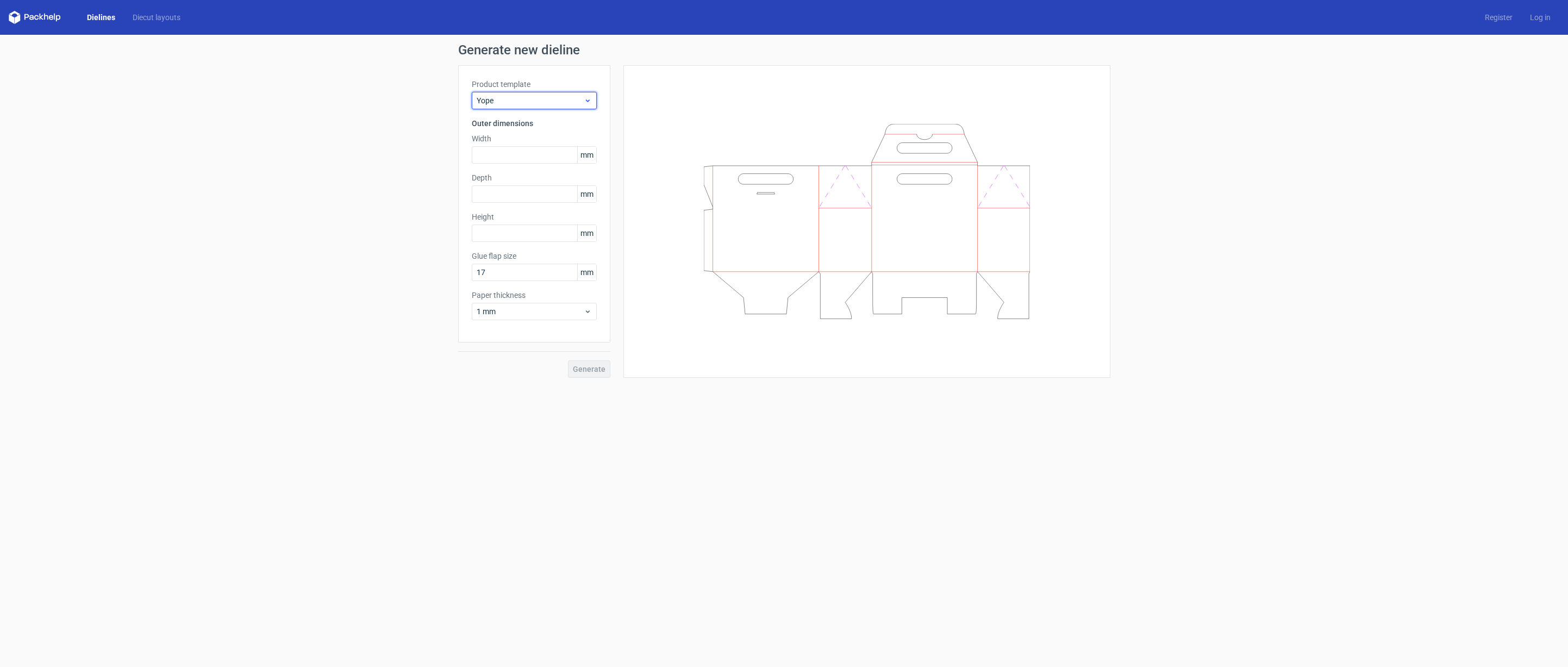
click at [507, 94] on div "Yope" at bounding box center [534, 101] width 125 height 18
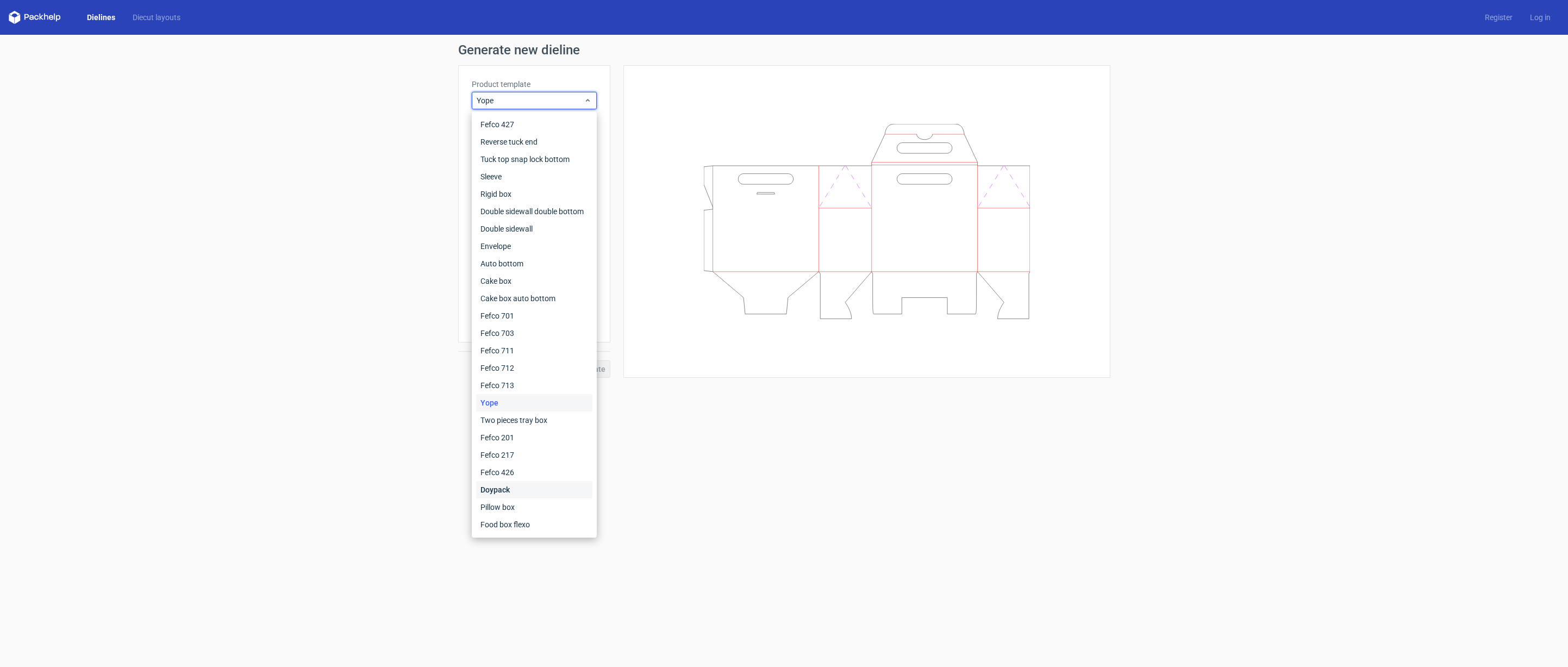
click at [510, 497] on div "Doypack" at bounding box center [535, 490] width 117 height 18
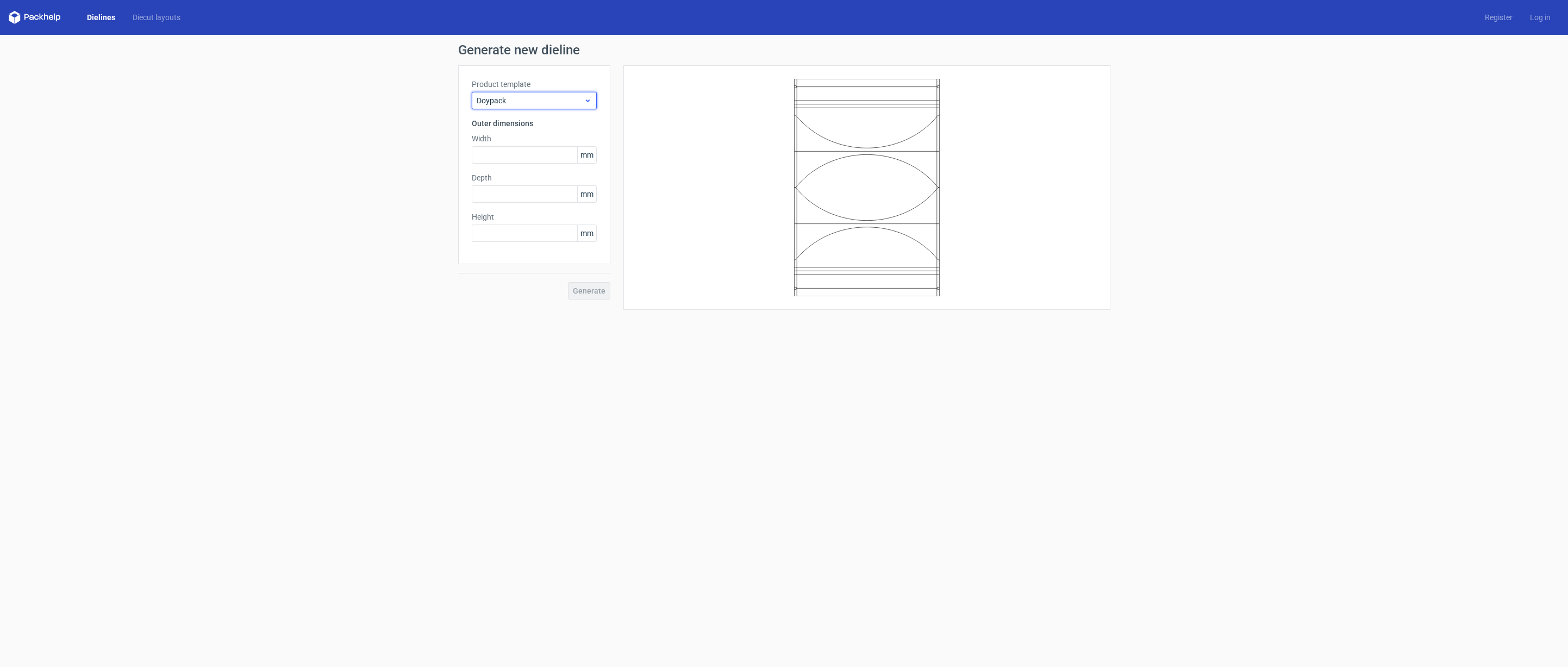
click at [583, 97] on icon at bounding box center [587, 101] width 8 height 9
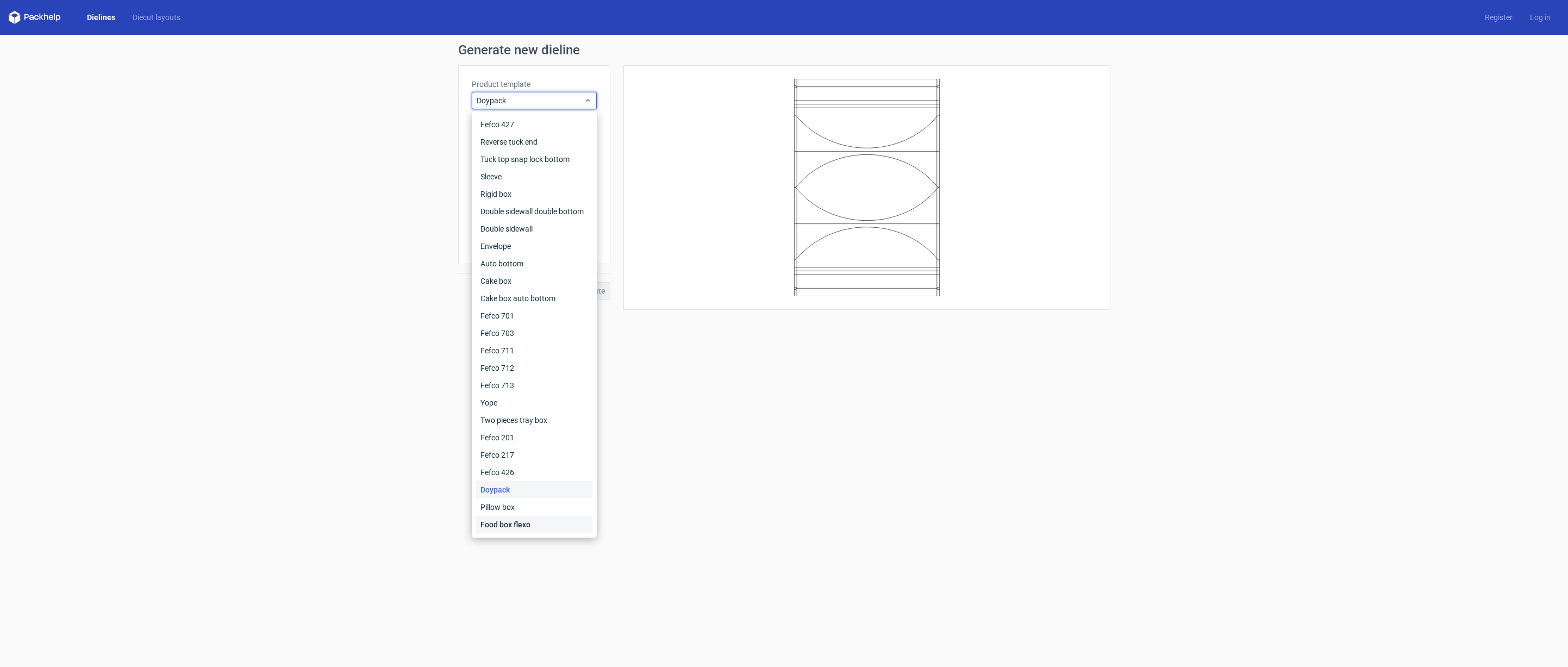
click at [522, 527] on div "Food box flexo" at bounding box center [535, 525] width 117 height 18
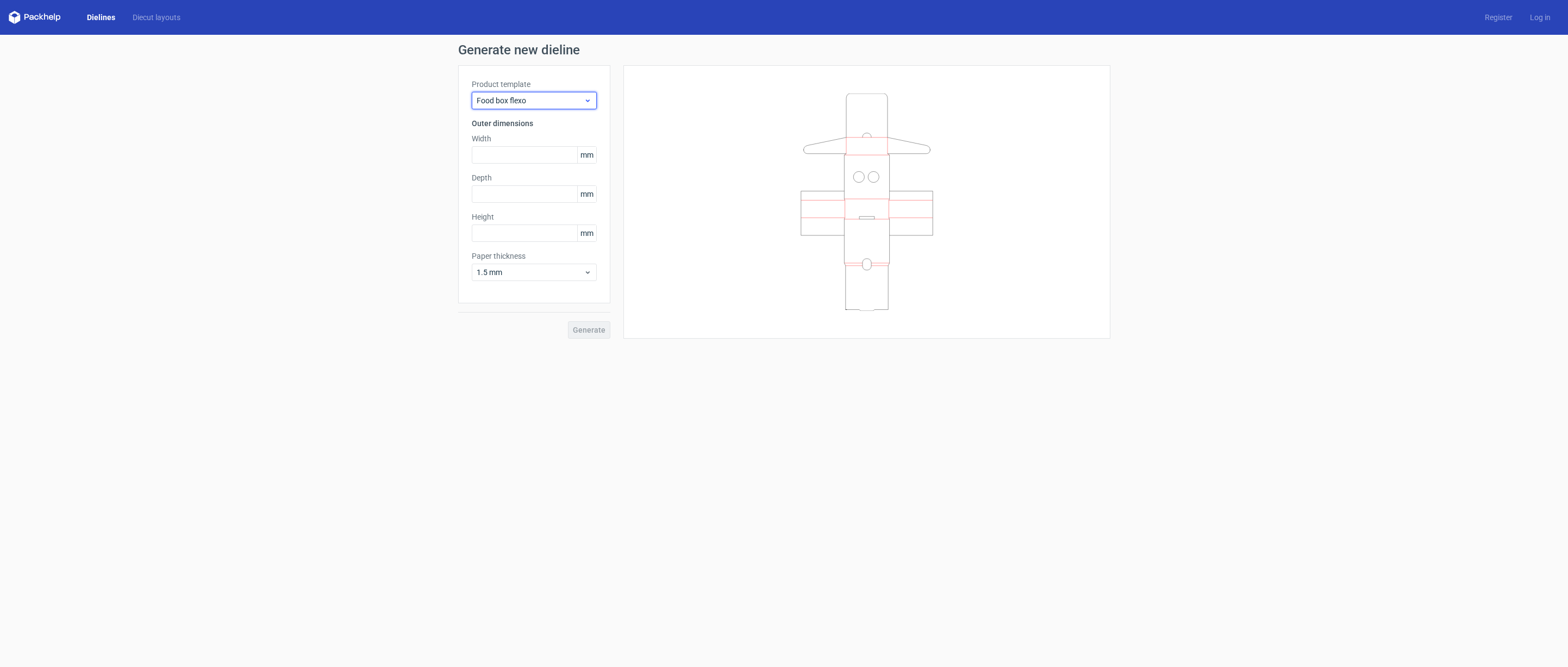
click at [519, 95] on span "Food box flexo" at bounding box center [530, 100] width 107 height 11
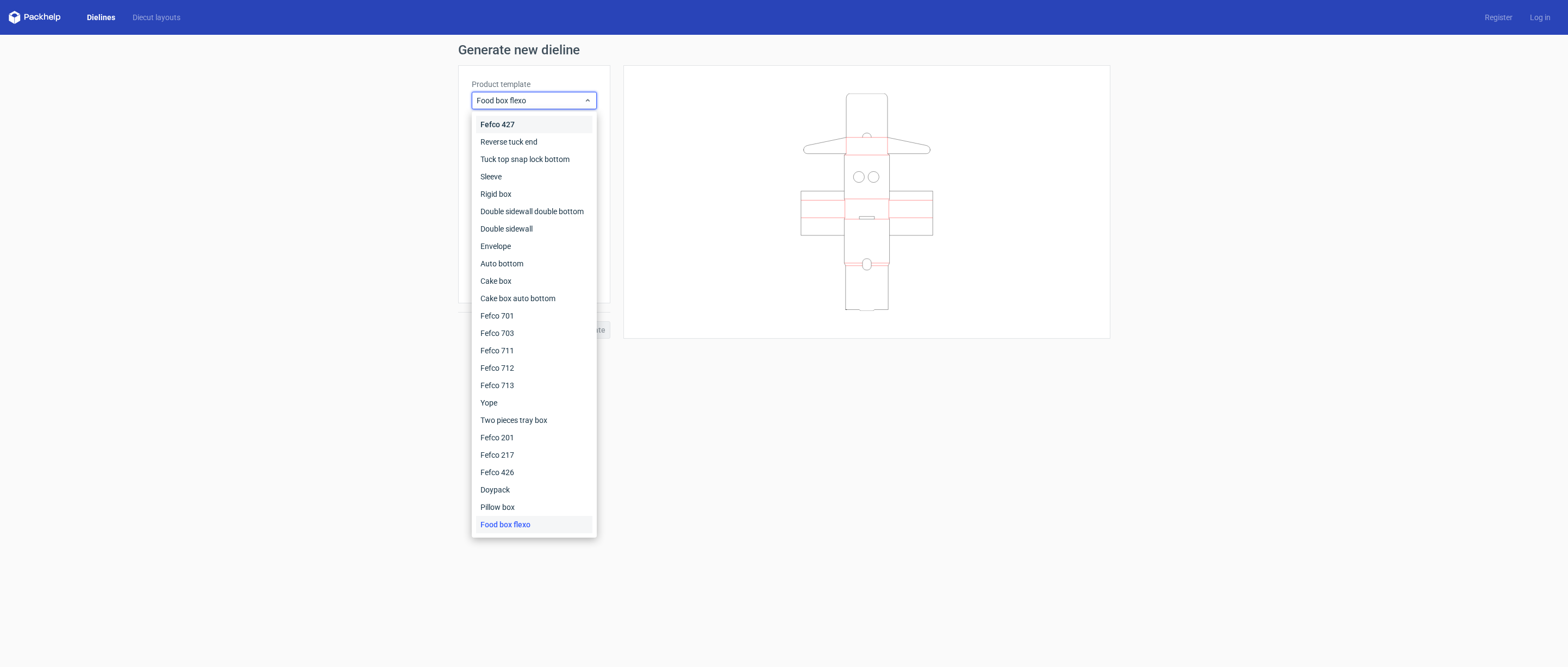
click at [515, 127] on div "Fefco 427" at bounding box center [535, 125] width 117 height 18
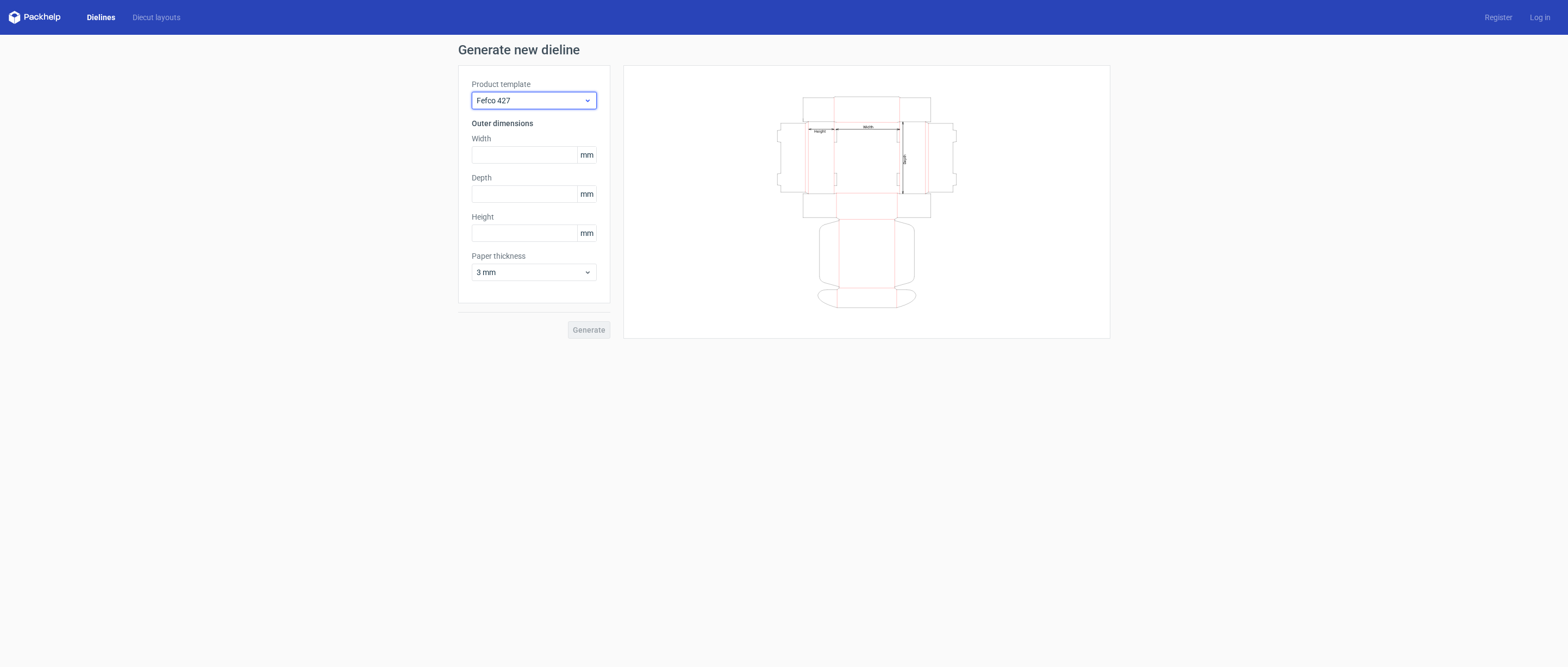
click at [527, 107] on div "Fefco 427" at bounding box center [534, 101] width 125 height 18
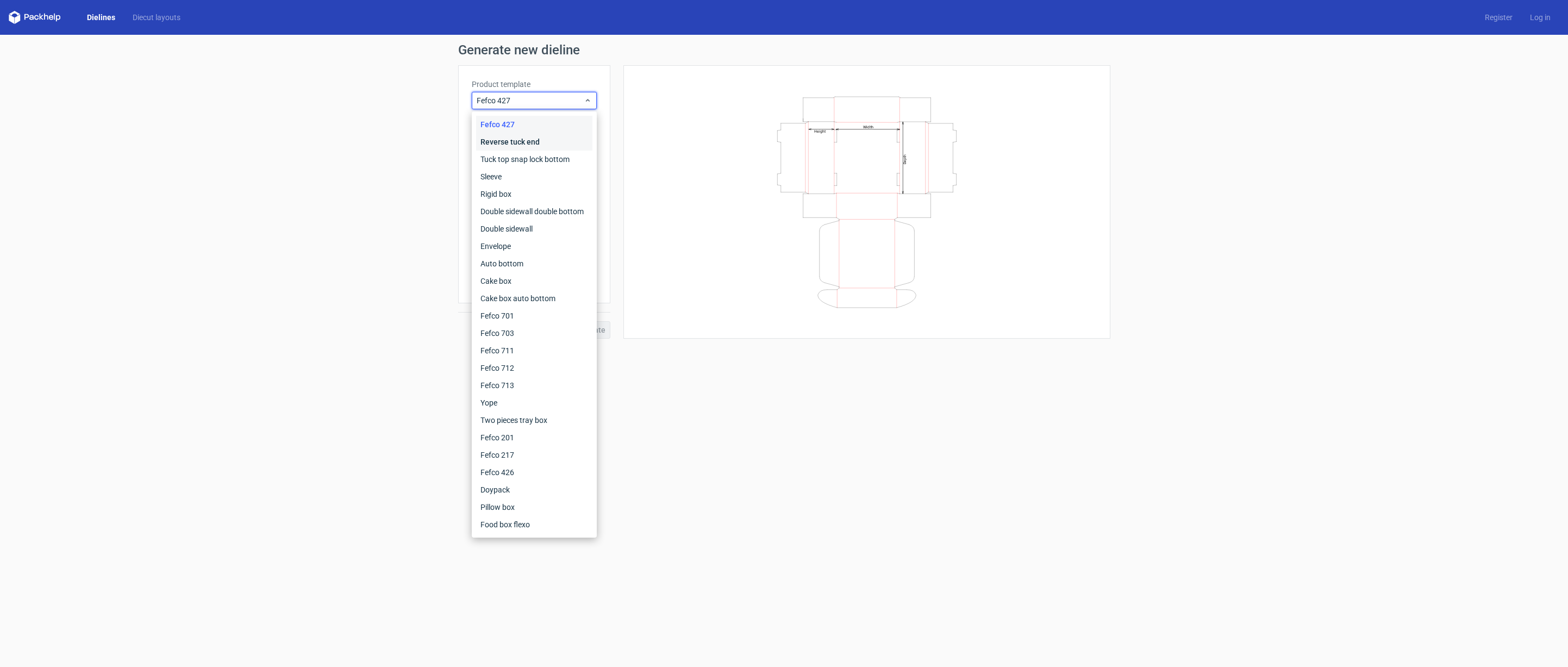
click at [524, 137] on div "Reverse tuck end" at bounding box center [535, 142] width 117 height 18
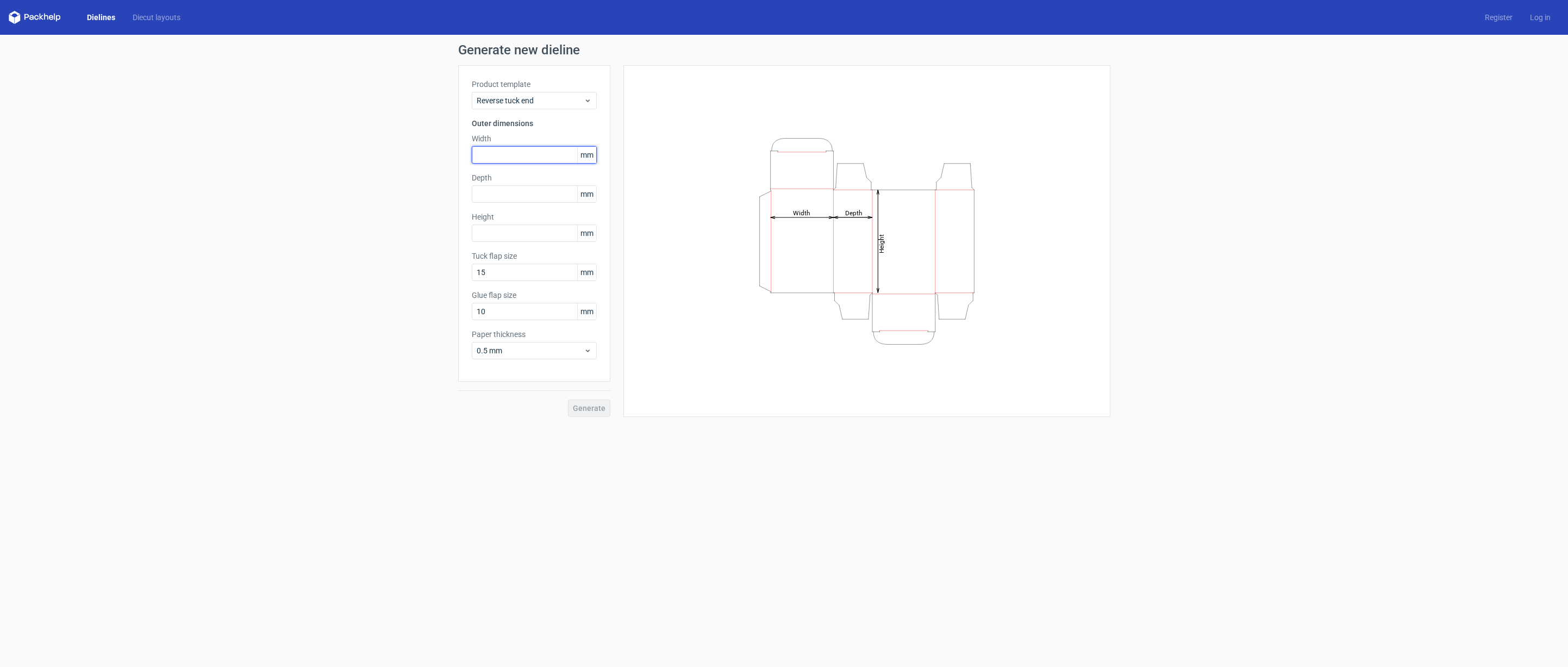
click at [519, 162] on input "text" at bounding box center [534, 155] width 125 height 18
type input "100"
click at [518, 196] on input "text" at bounding box center [534, 194] width 125 height 18
type input "60"
click at [498, 236] on input "text" at bounding box center [534, 233] width 125 height 18
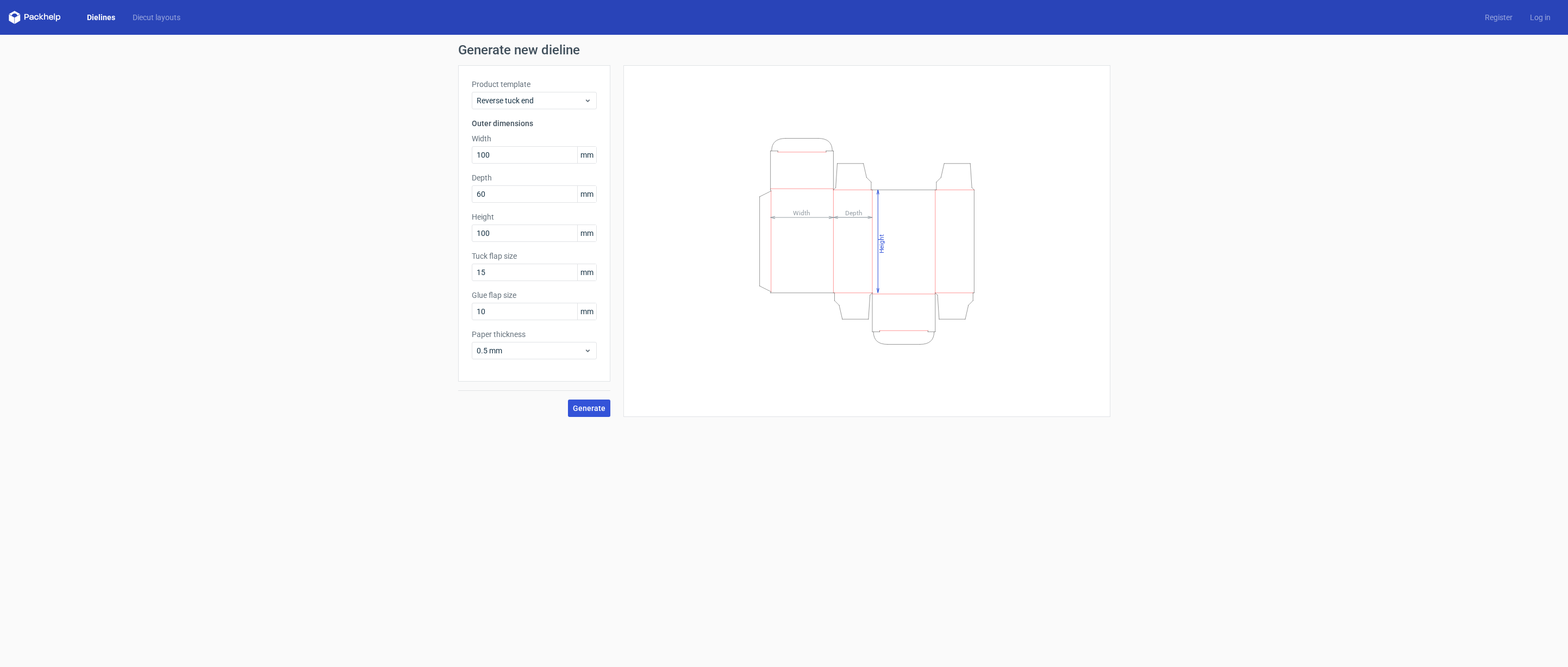
click at [592, 411] on span "Generate" at bounding box center [589, 408] width 33 height 8
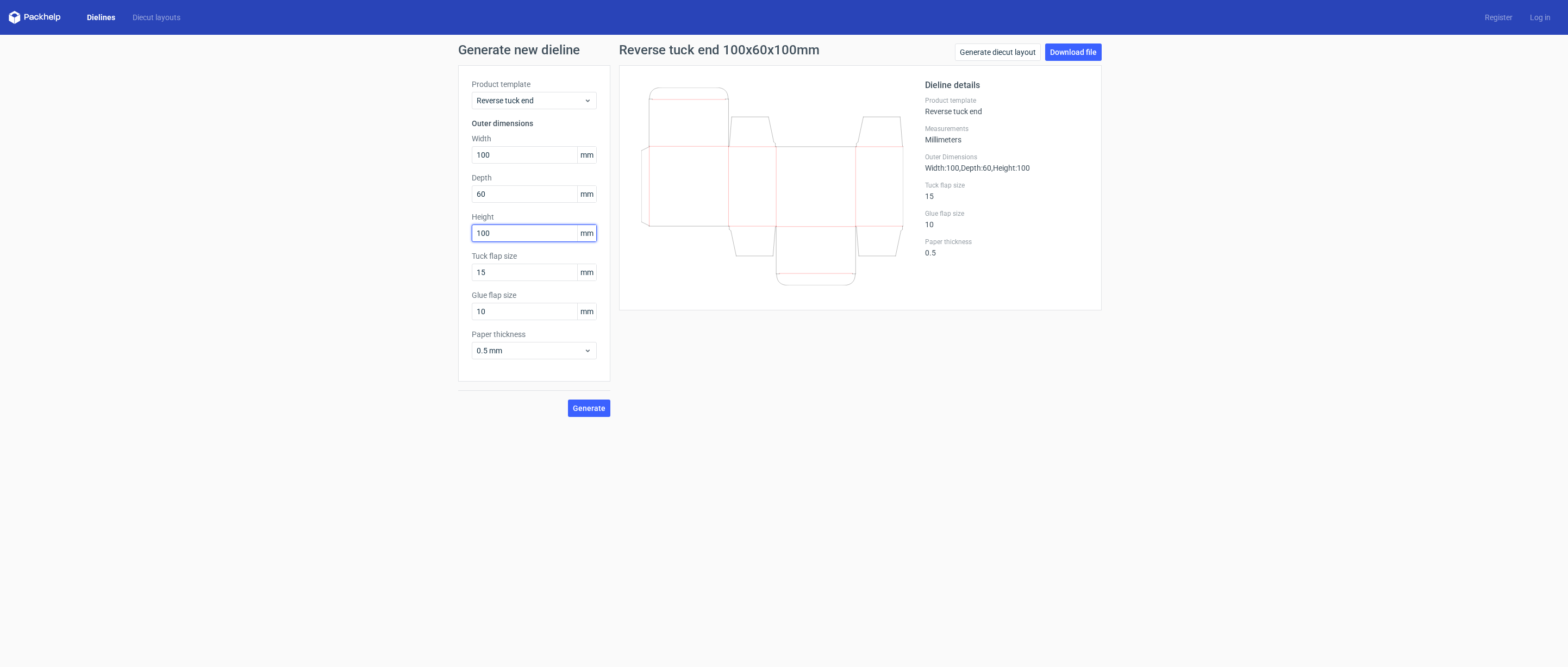
click at [480, 230] on input "100" at bounding box center [534, 233] width 125 height 18
type input "0"
type input "200"
click at [597, 411] on span "Generate" at bounding box center [589, 408] width 33 height 8
click at [1062, 50] on link "Download file" at bounding box center [1074, 52] width 56 height 18
